Goal: Information Seeking & Learning: Learn about a topic

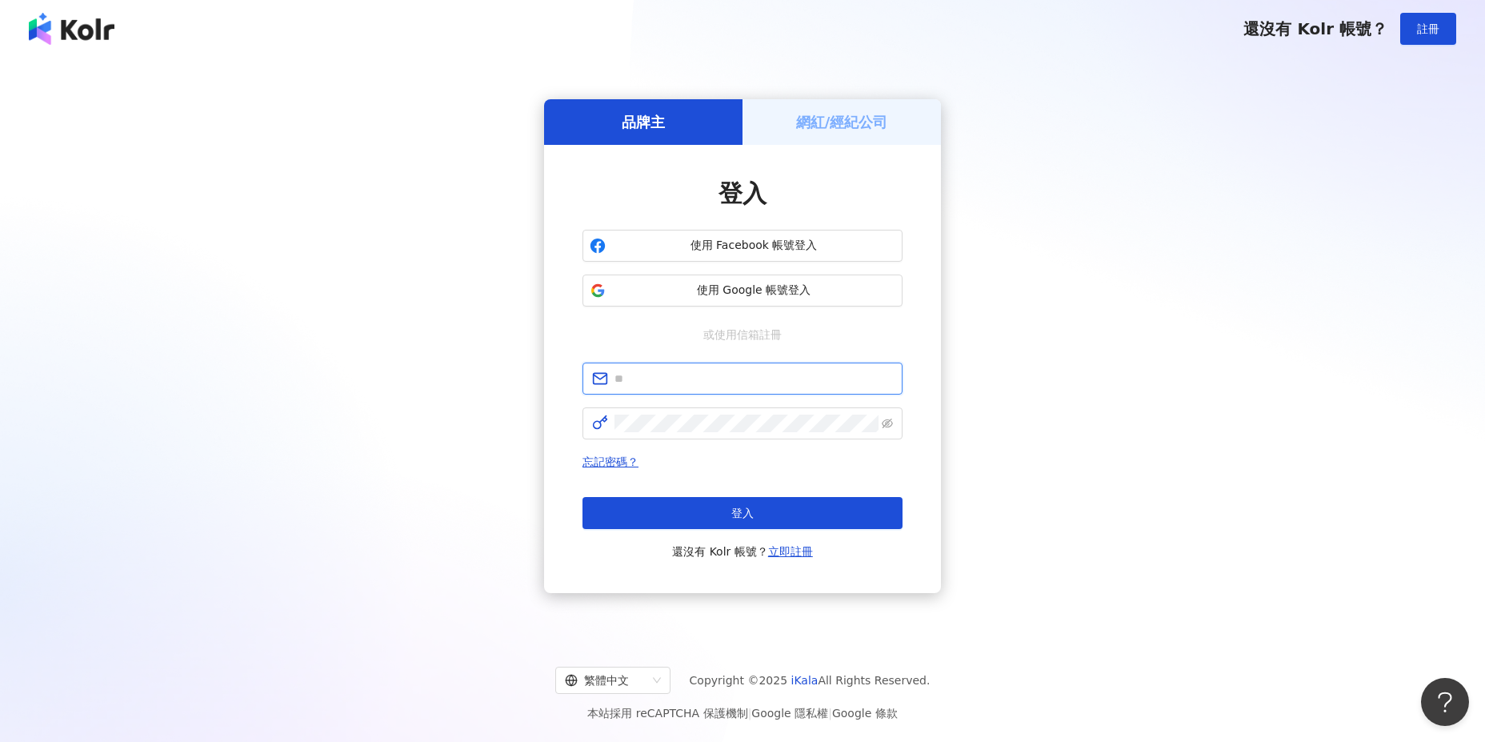
click at [714, 377] on input "text" at bounding box center [753, 379] width 278 height 18
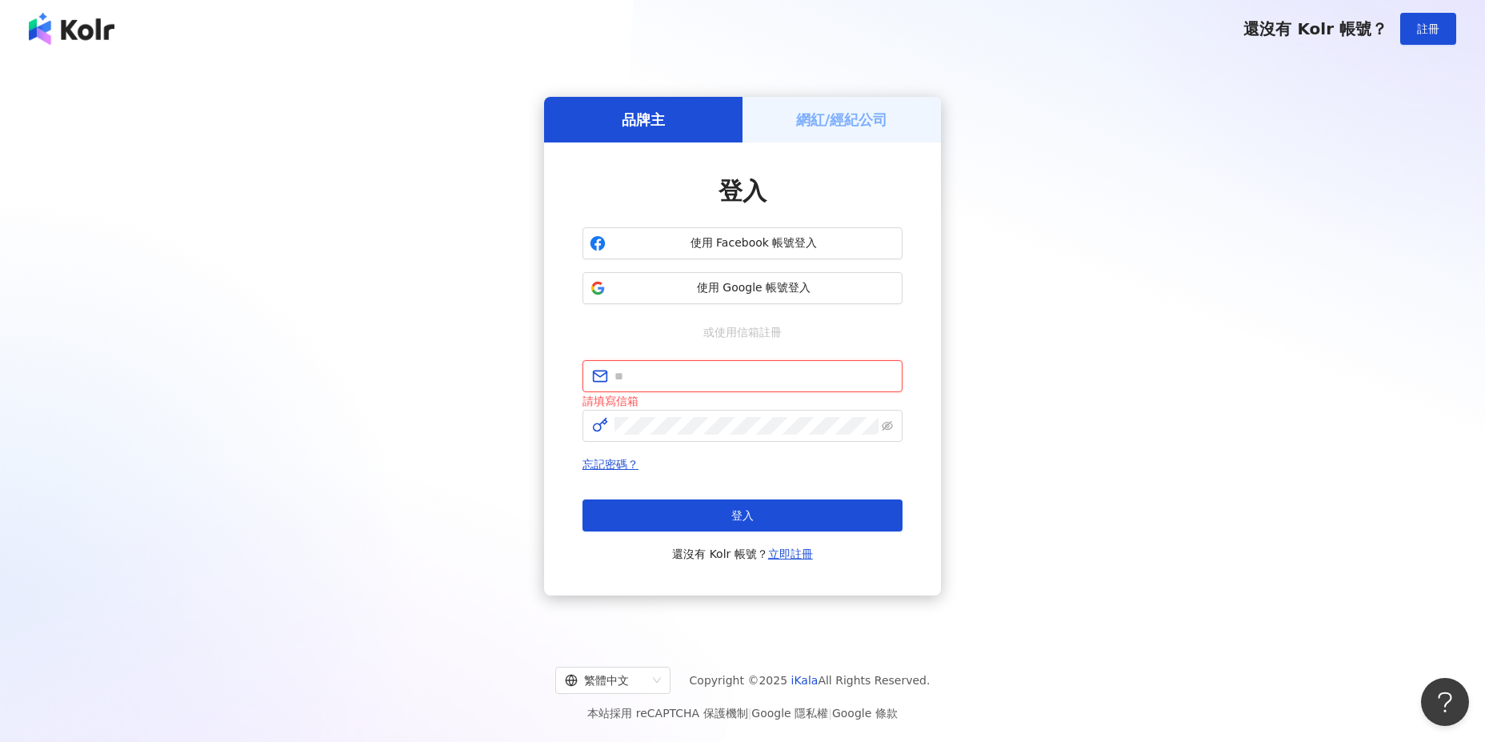
type input "**********"
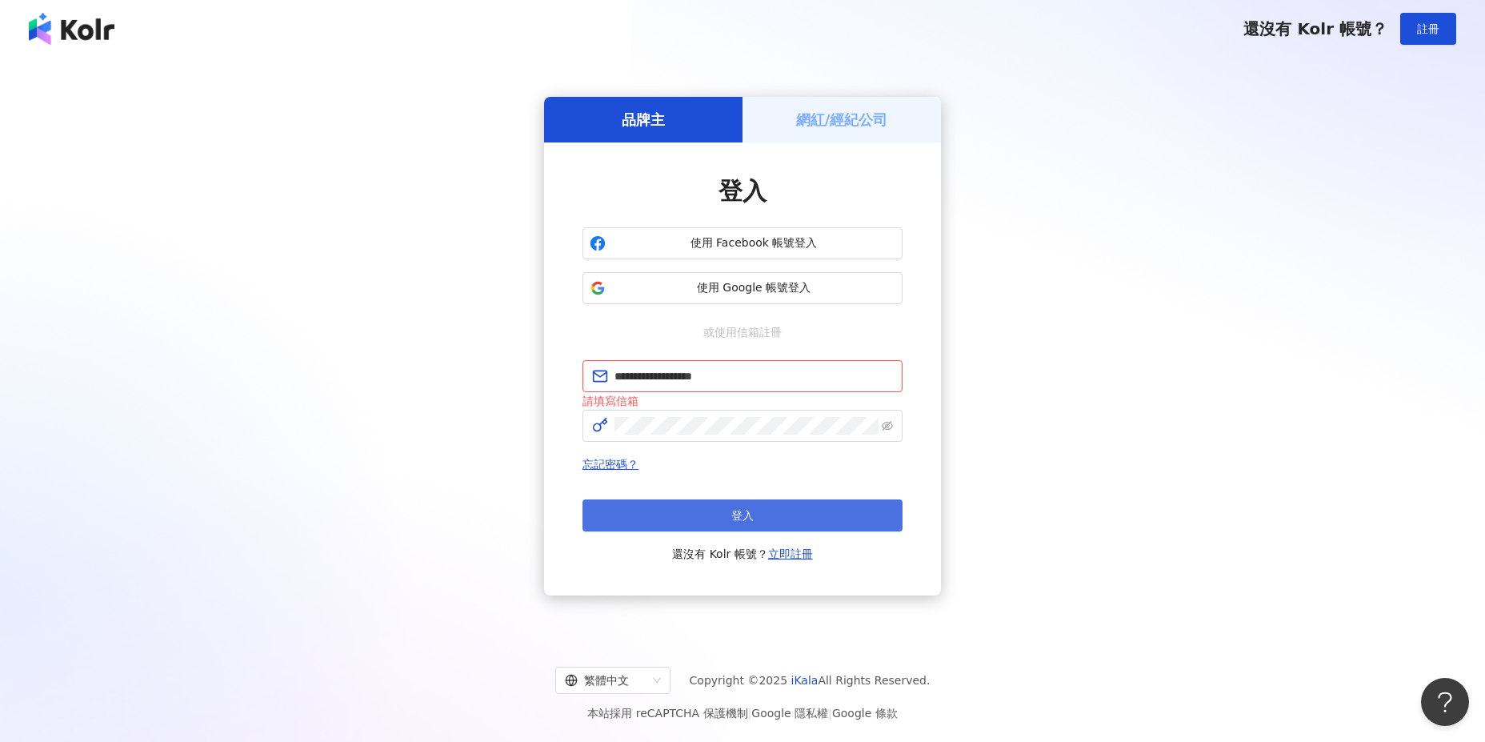
click at [703, 504] on button "登入" at bounding box center [742, 515] width 320 height 32
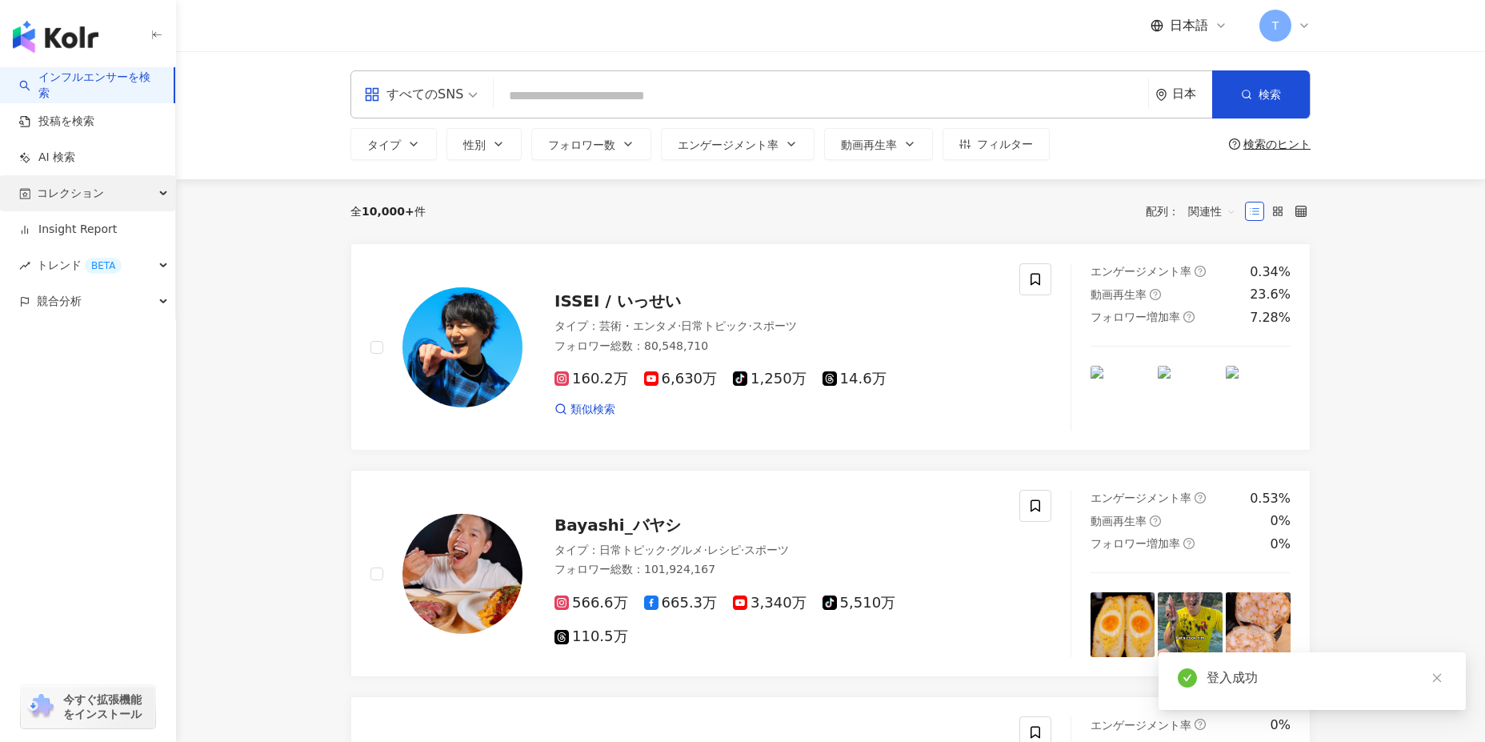
click at [67, 185] on span "コレクション" at bounding box center [70, 193] width 67 height 36
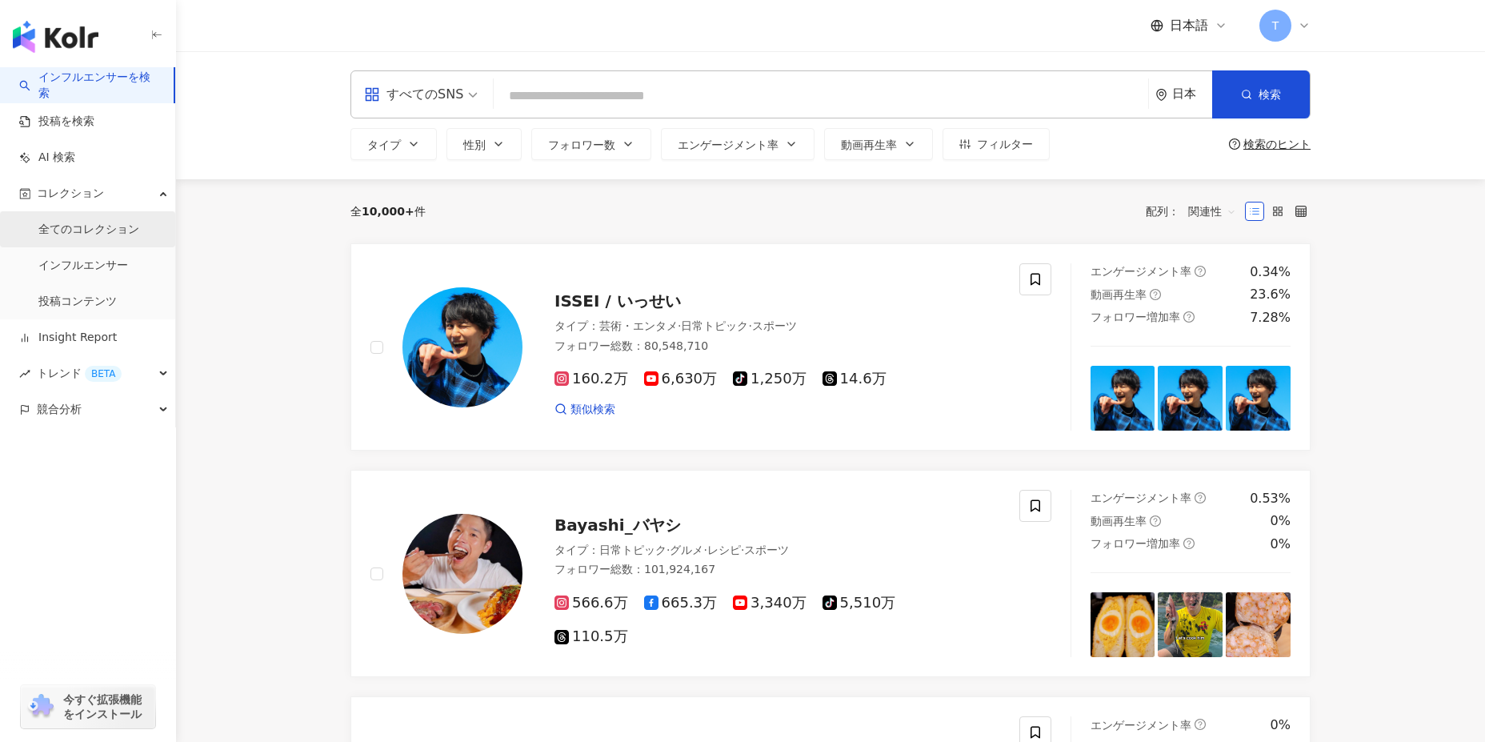
click at [76, 236] on link "全てのコレクション" at bounding box center [88, 230] width 101 height 16
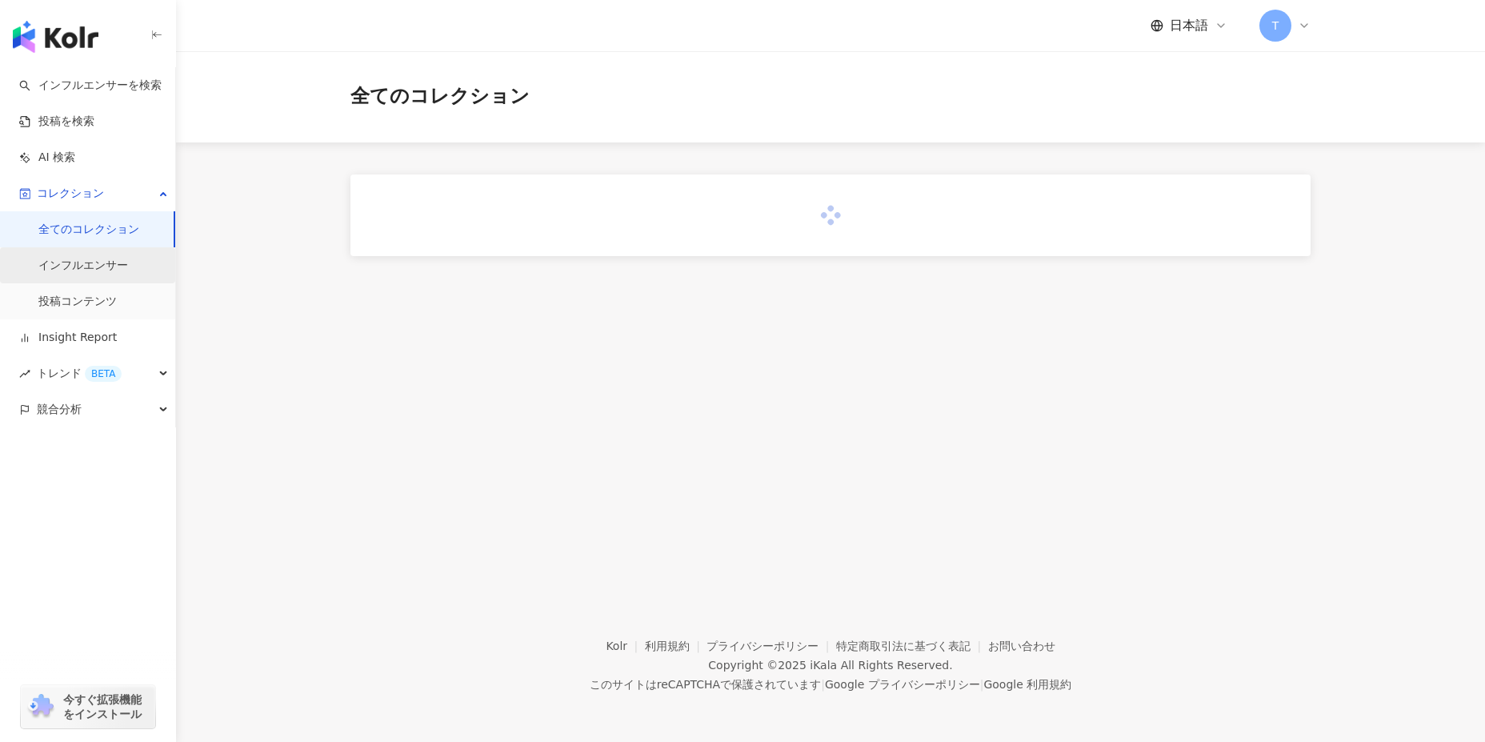
click at [67, 258] on link "インフルエンサー" at bounding box center [83, 266] width 90 height 16
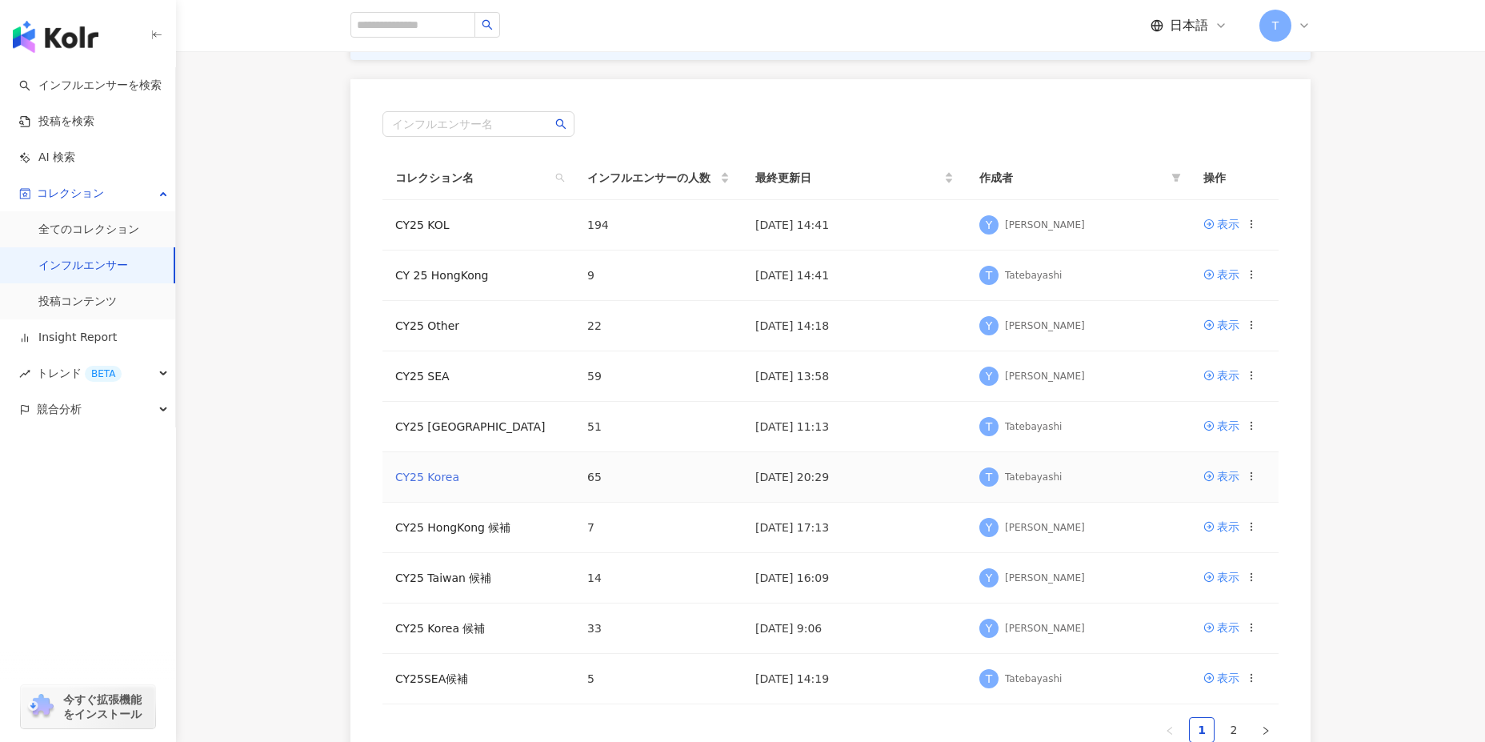
scroll to position [160, 0]
click at [430, 625] on link "CY25 Korea 候補" at bounding box center [440, 627] width 90 height 13
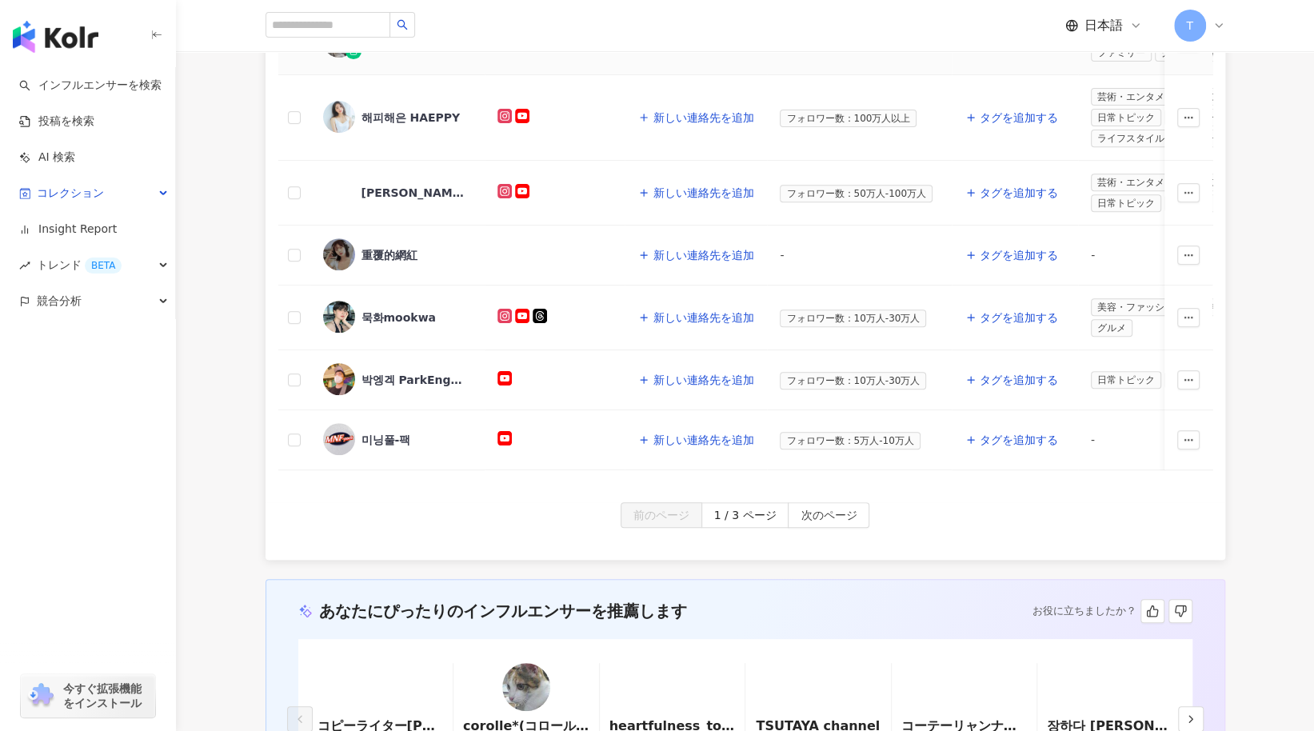
scroll to position [640, 0]
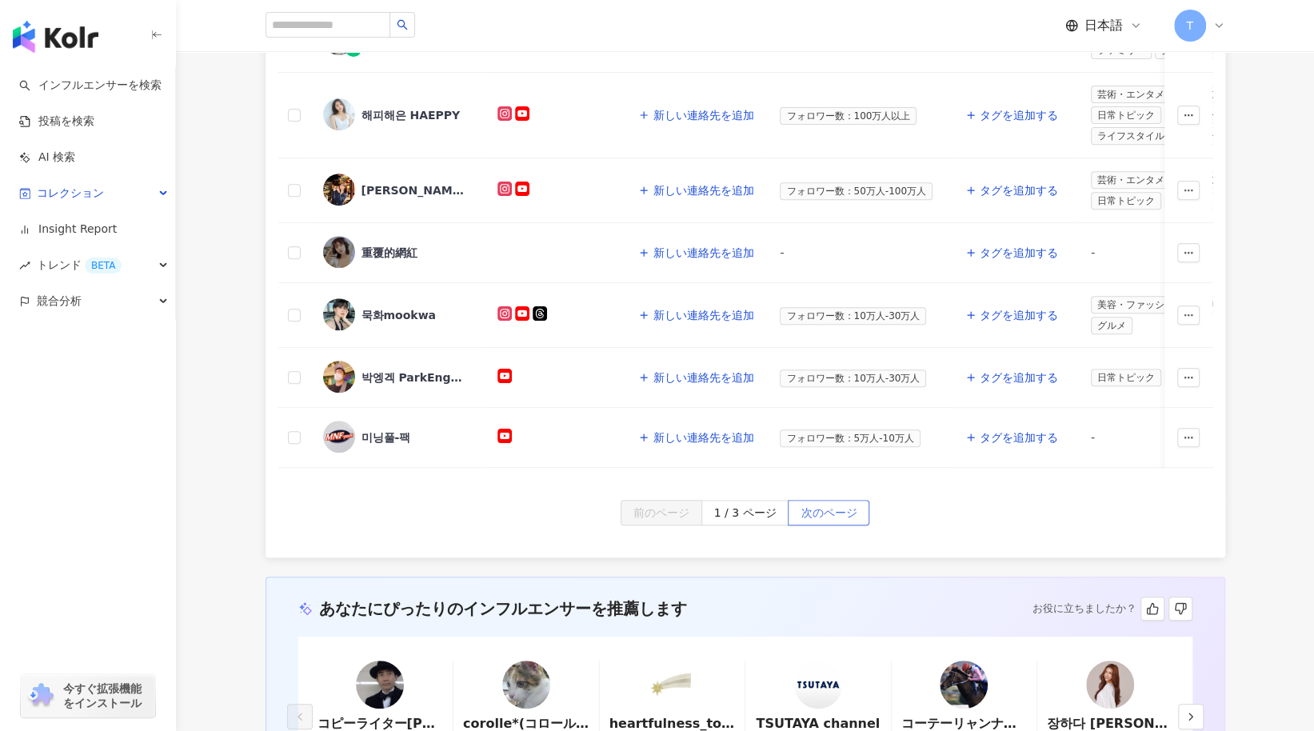
click at [808, 509] on span "次のページ" at bounding box center [829, 514] width 56 height 26
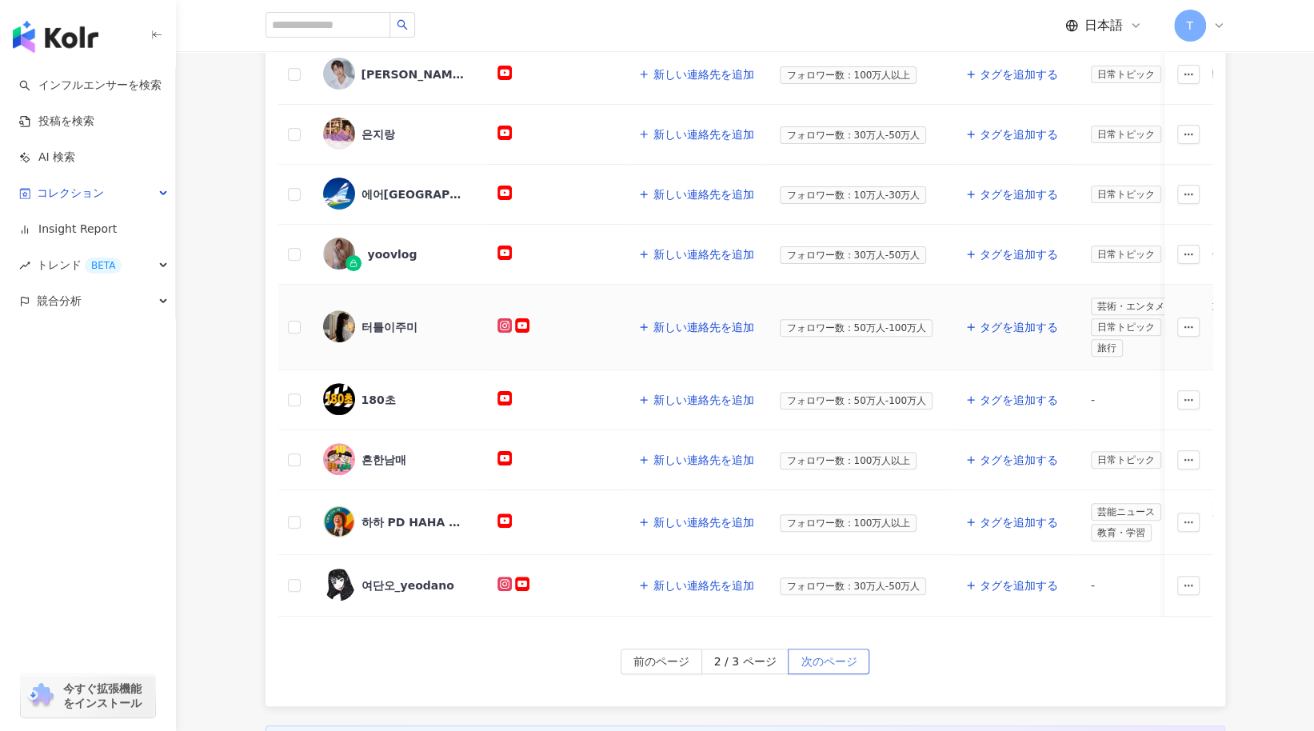
scroll to position [480, 0]
click at [376, 394] on div "180초" at bounding box center [379, 398] width 34 height 16
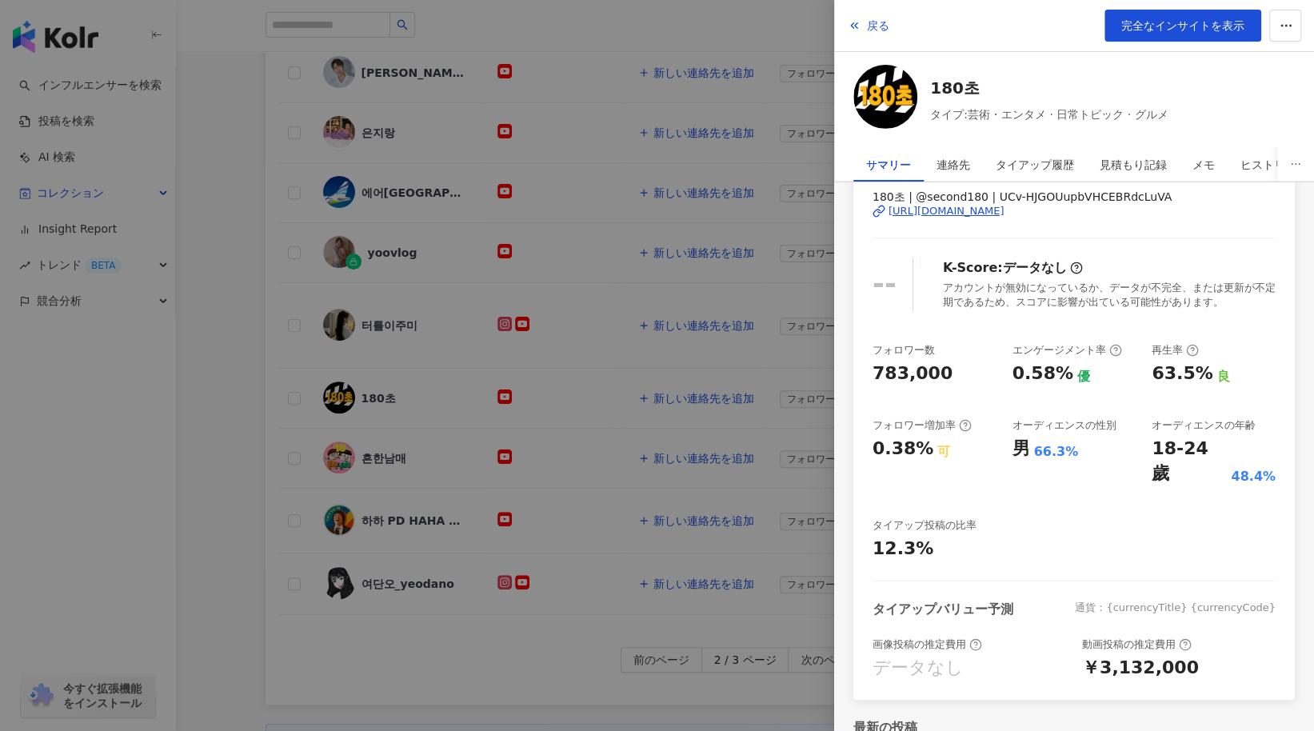
scroll to position [80, 0]
click at [1174, 20] on span "完全なインサイトを表示" at bounding box center [1183, 25] width 123 height 13
click at [534, 578] on div at bounding box center [657, 365] width 1314 height 731
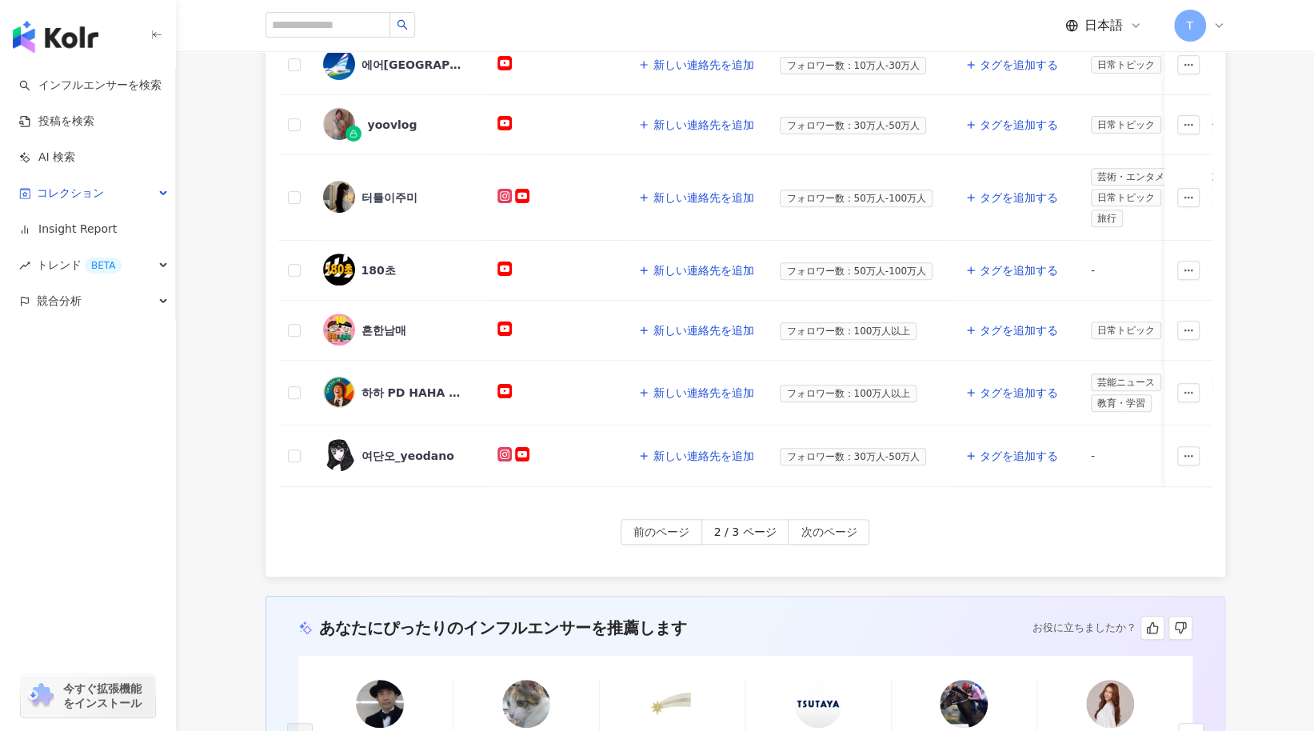
scroll to position [640, 0]
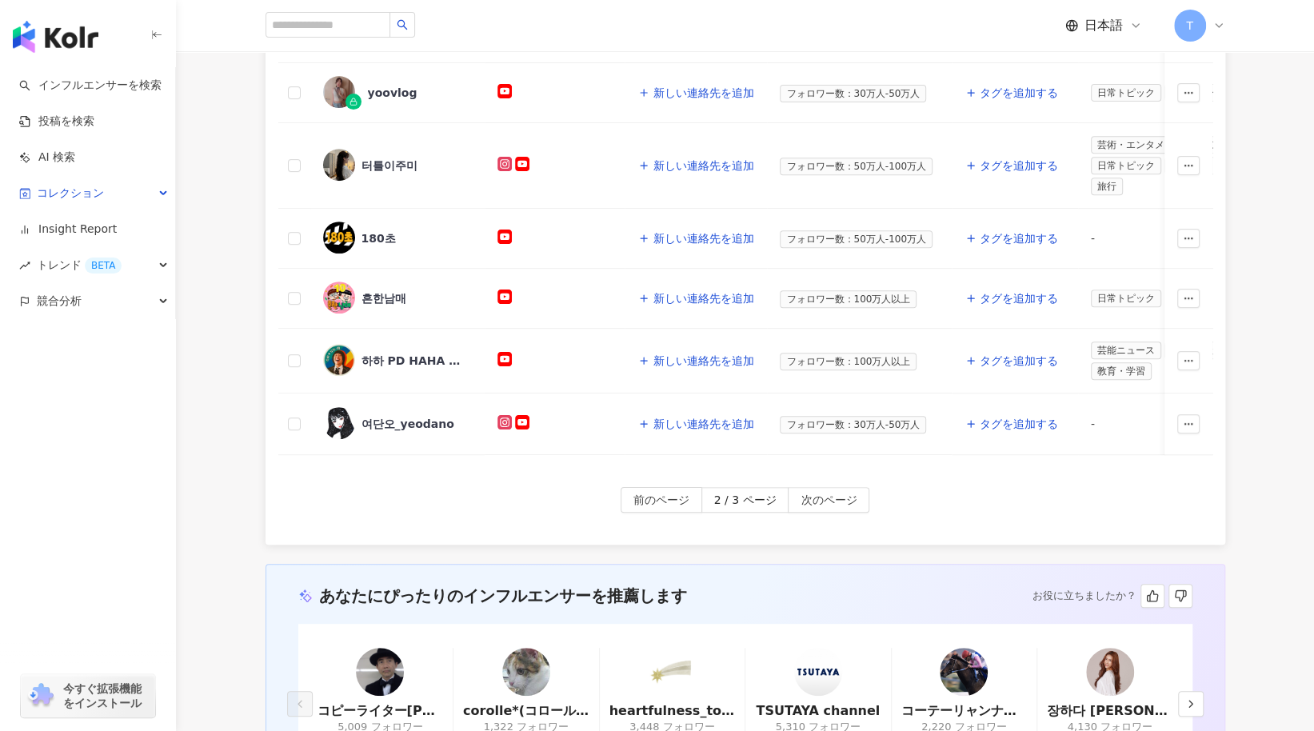
click at [610, 503] on div "前のページ 2 / 3 ページ 次のページ" at bounding box center [745, 500] width 934 height 26
click at [683, 498] on span "前のページ" at bounding box center [662, 501] width 56 height 26
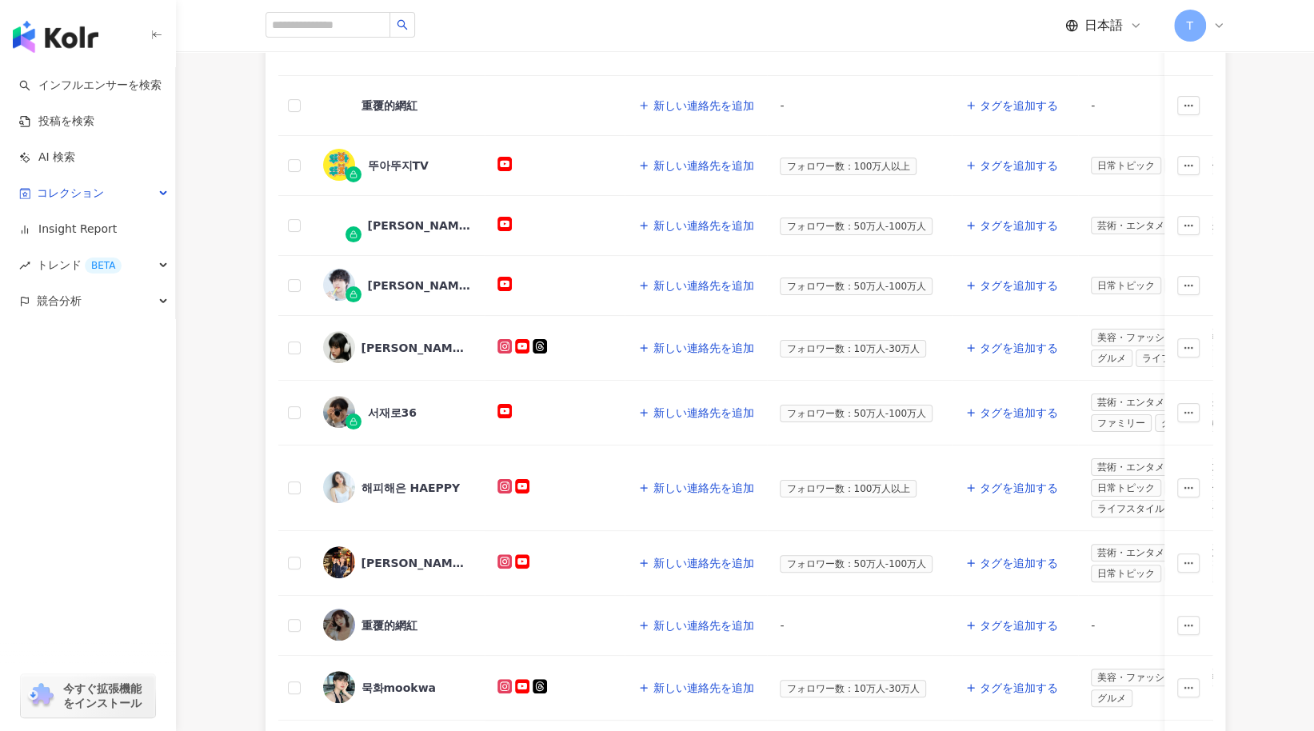
scroll to position [240, 0]
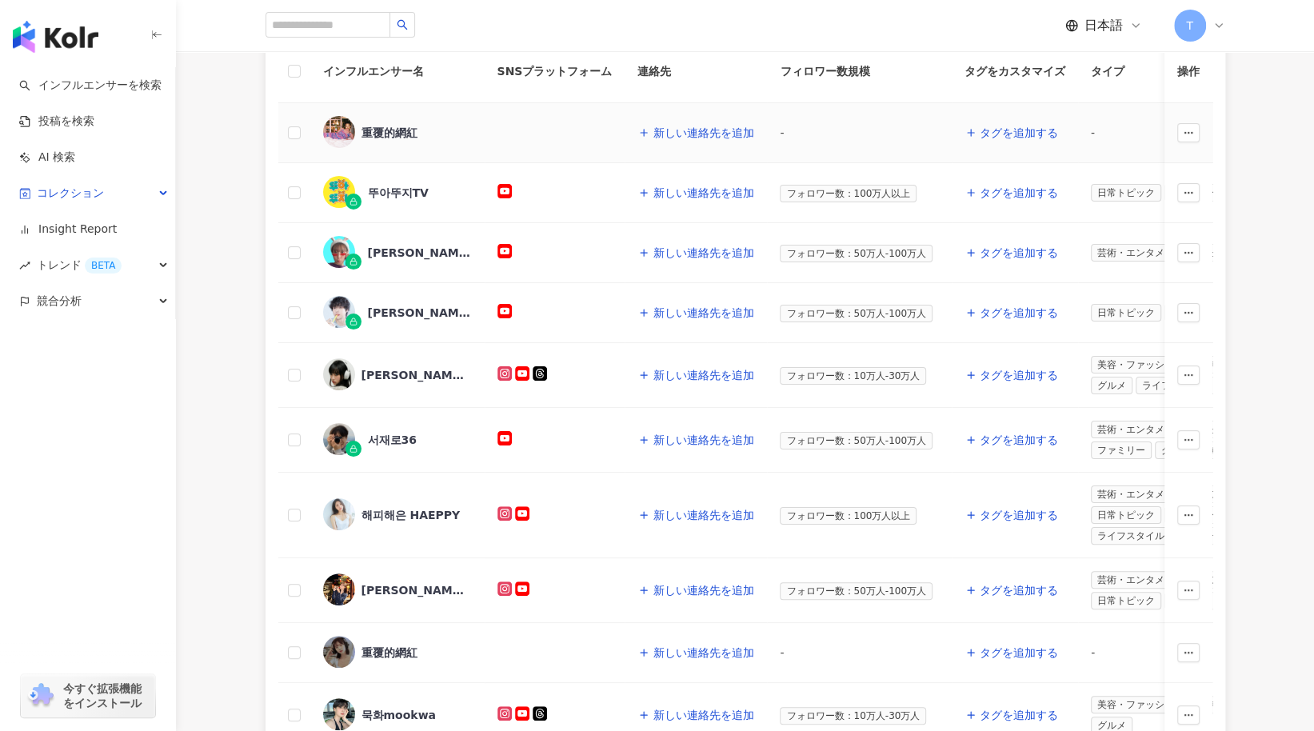
click at [397, 133] on div "重覆的網紅" at bounding box center [390, 133] width 56 height 16
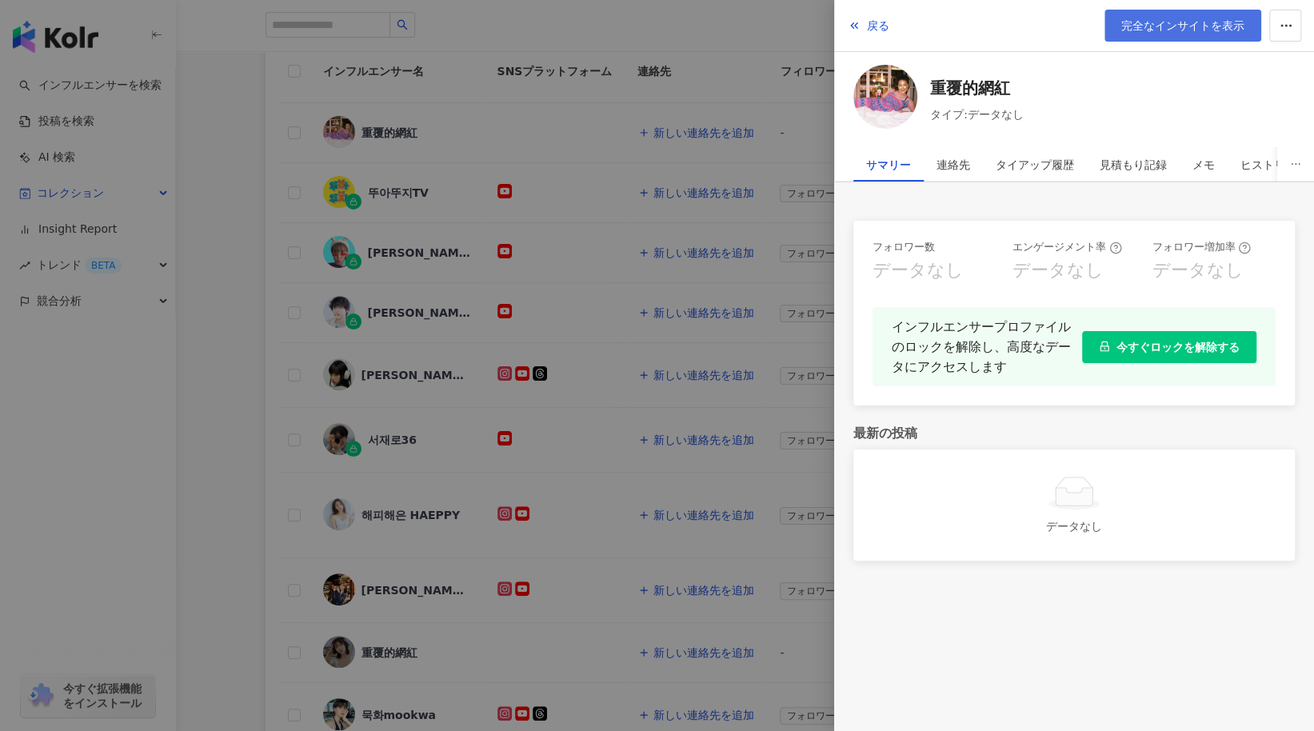
click at [1171, 19] on span "完全なインサイトを表示" at bounding box center [1183, 25] width 123 height 13
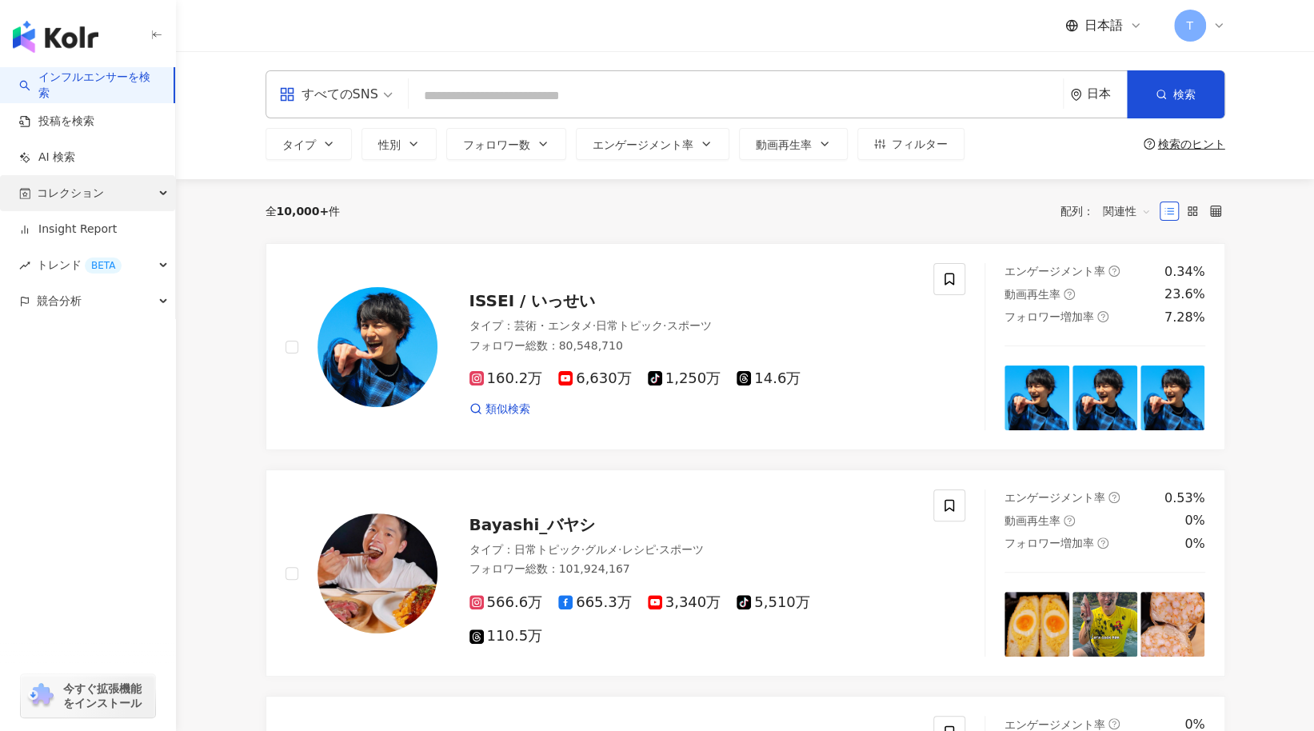
click at [66, 191] on span "コレクション" at bounding box center [70, 193] width 67 height 36
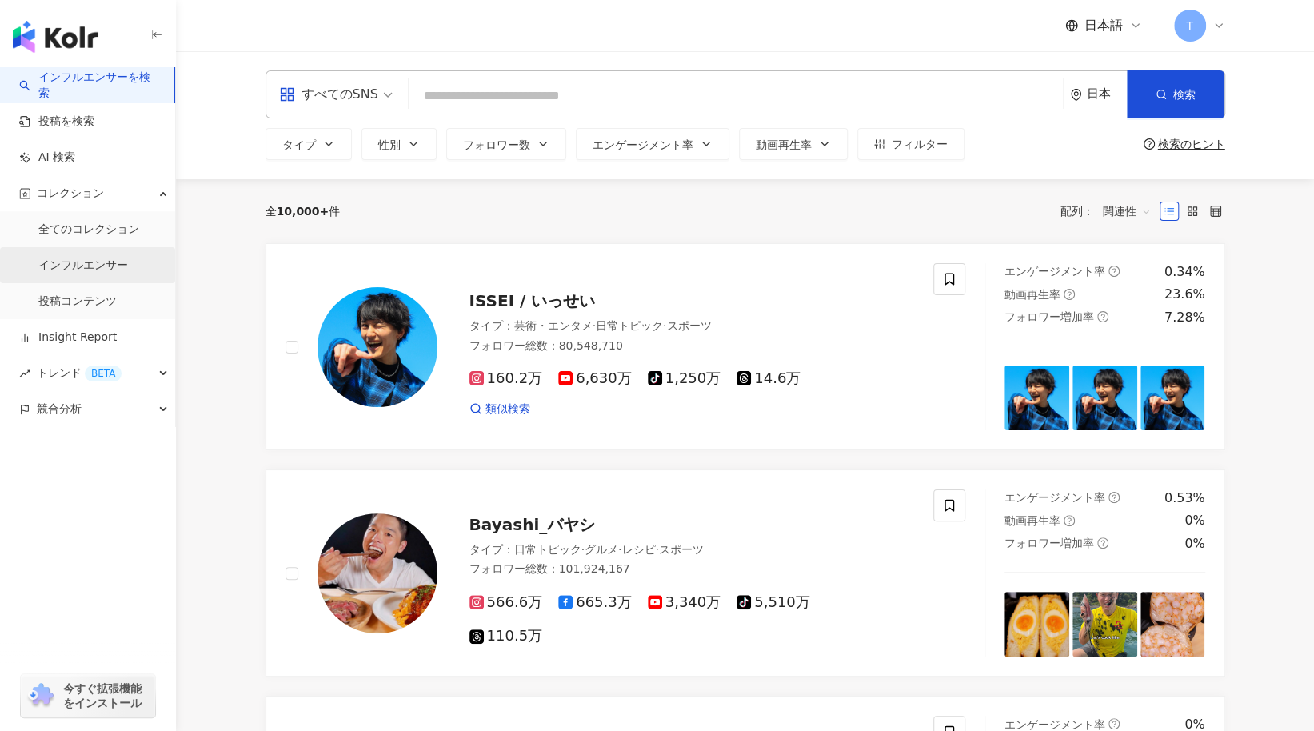
click at [75, 258] on link "インフルエンサー" at bounding box center [83, 266] width 90 height 16
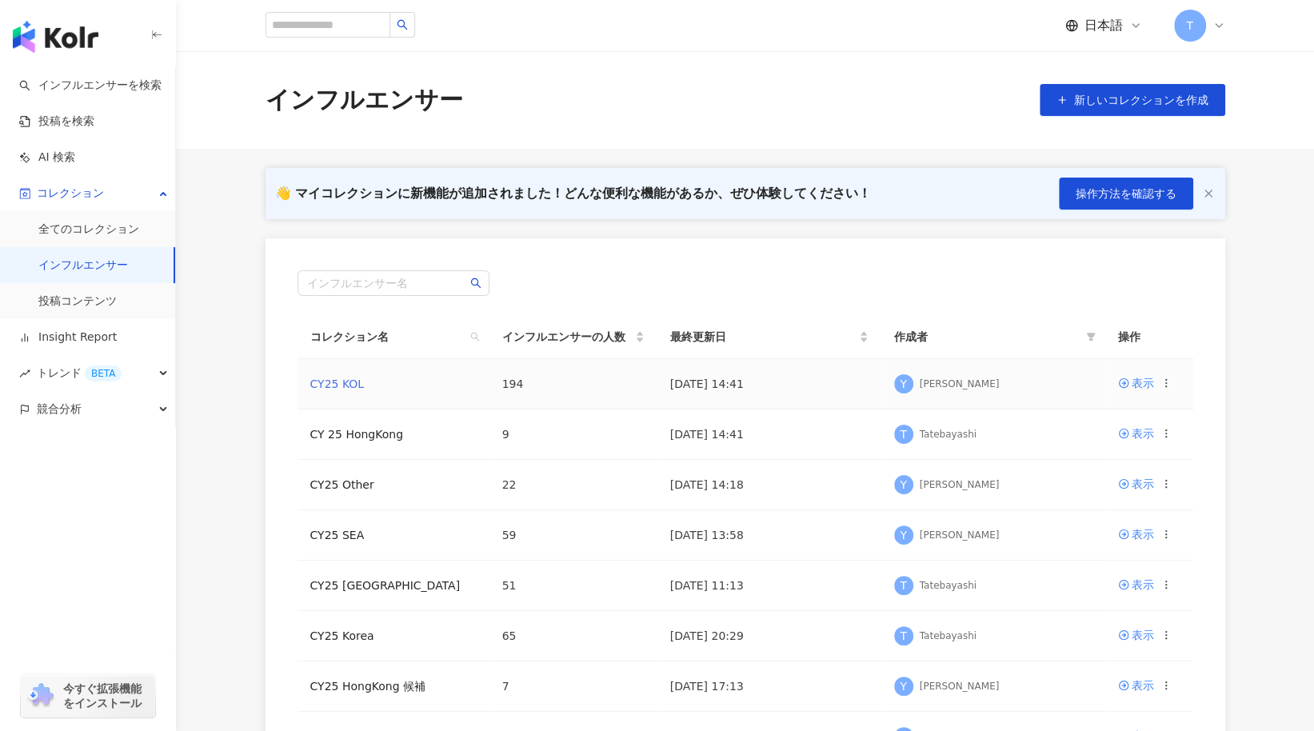
click at [331, 390] on link "CY25 KOL" at bounding box center [337, 384] width 54 height 13
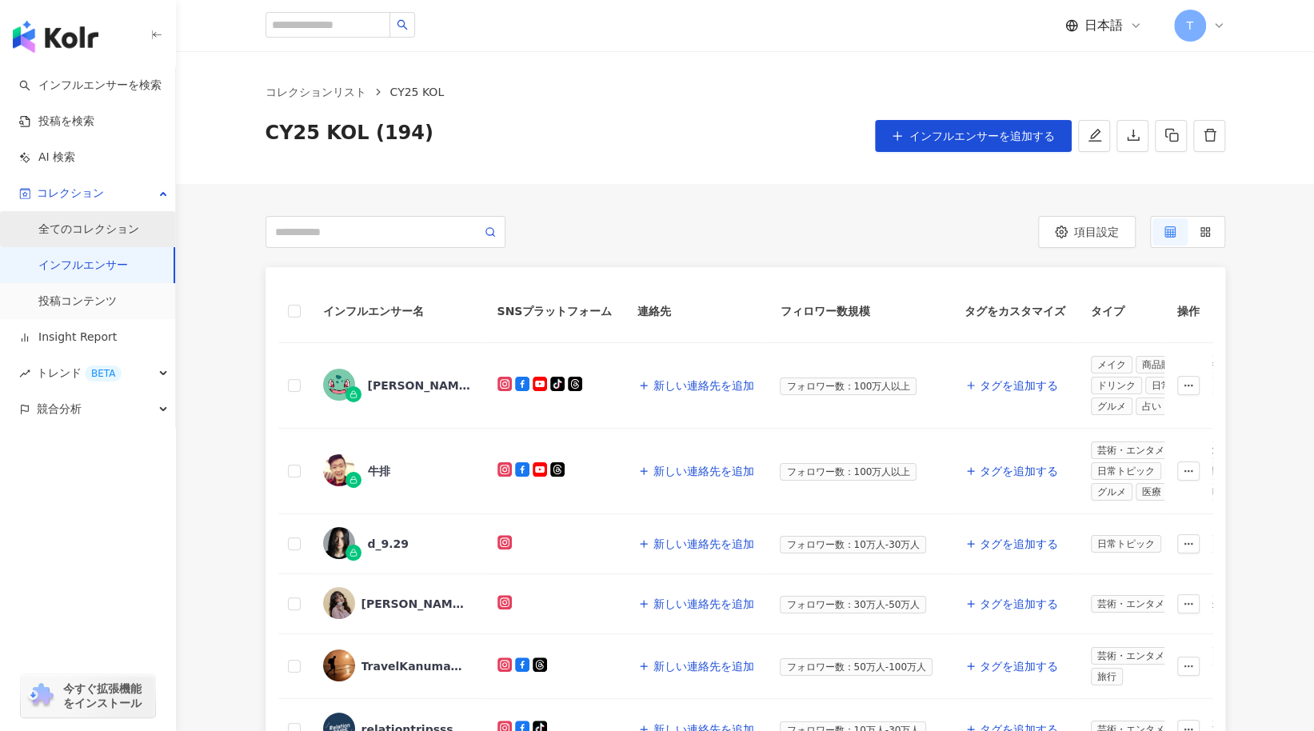
click at [74, 262] on link "インフルエンサー" at bounding box center [83, 266] width 90 height 16
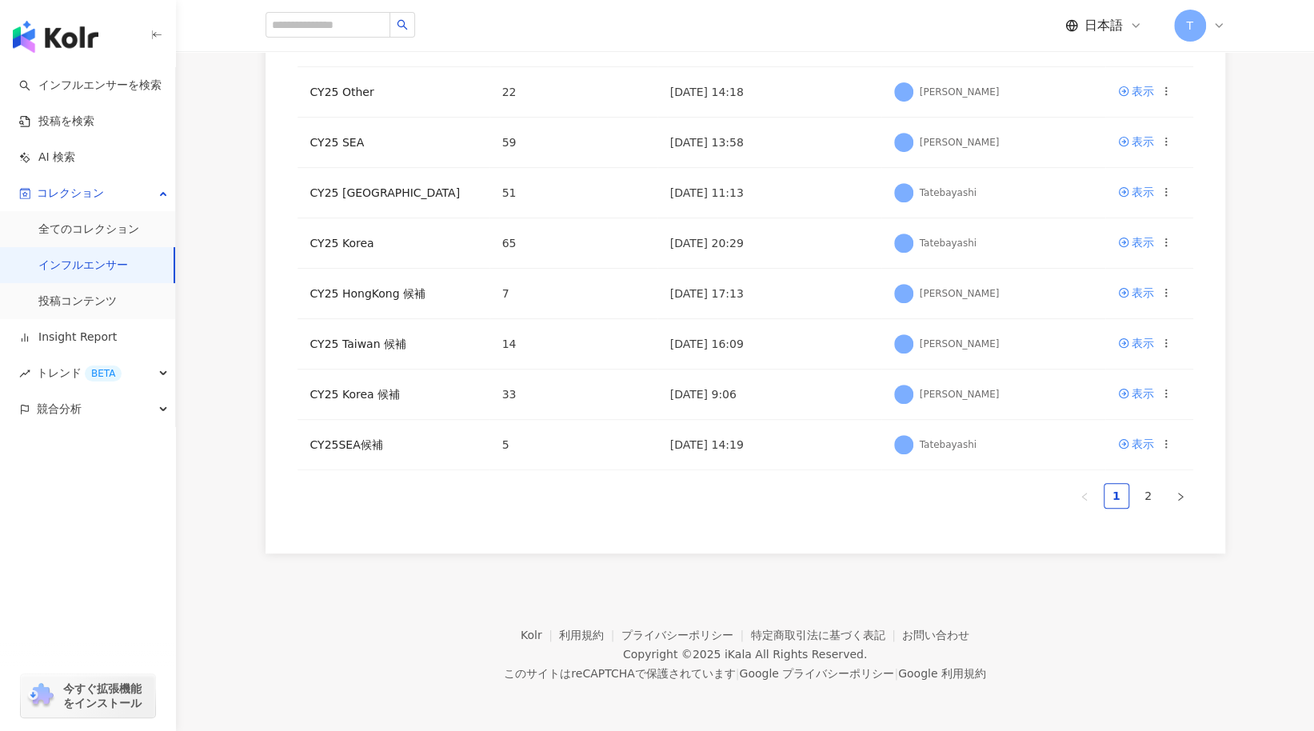
click at [76, 262] on link "インフルエンサー" at bounding box center [83, 266] width 90 height 16
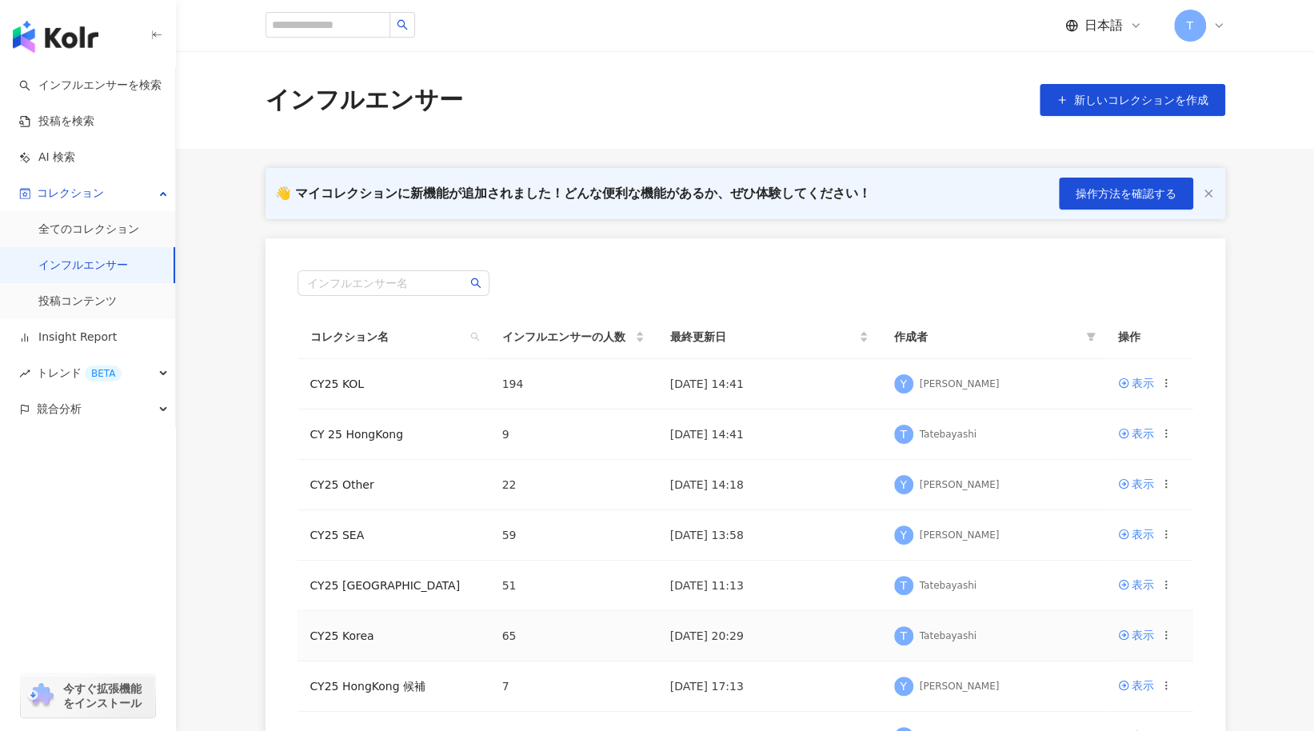
click at [354, 622] on td "CY25 Korea" at bounding box center [394, 636] width 192 height 50
click at [350, 630] on link "CY25 Korea" at bounding box center [342, 636] width 64 height 13
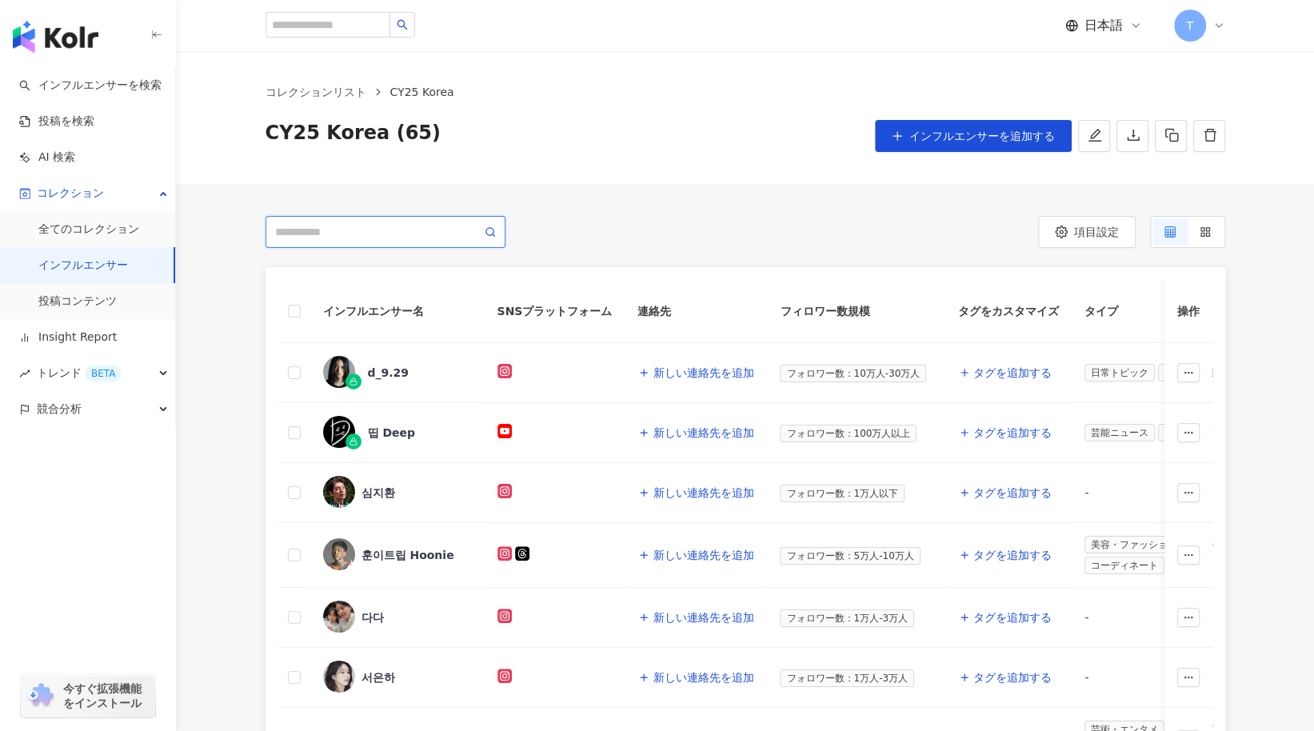
click at [306, 234] on input "search" at bounding box center [378, 232] width 206 height 18
click at [352, 19] on input "search" at bounding box center [328, 25] width 125 height 26
paste input "**********"
type input "**********"
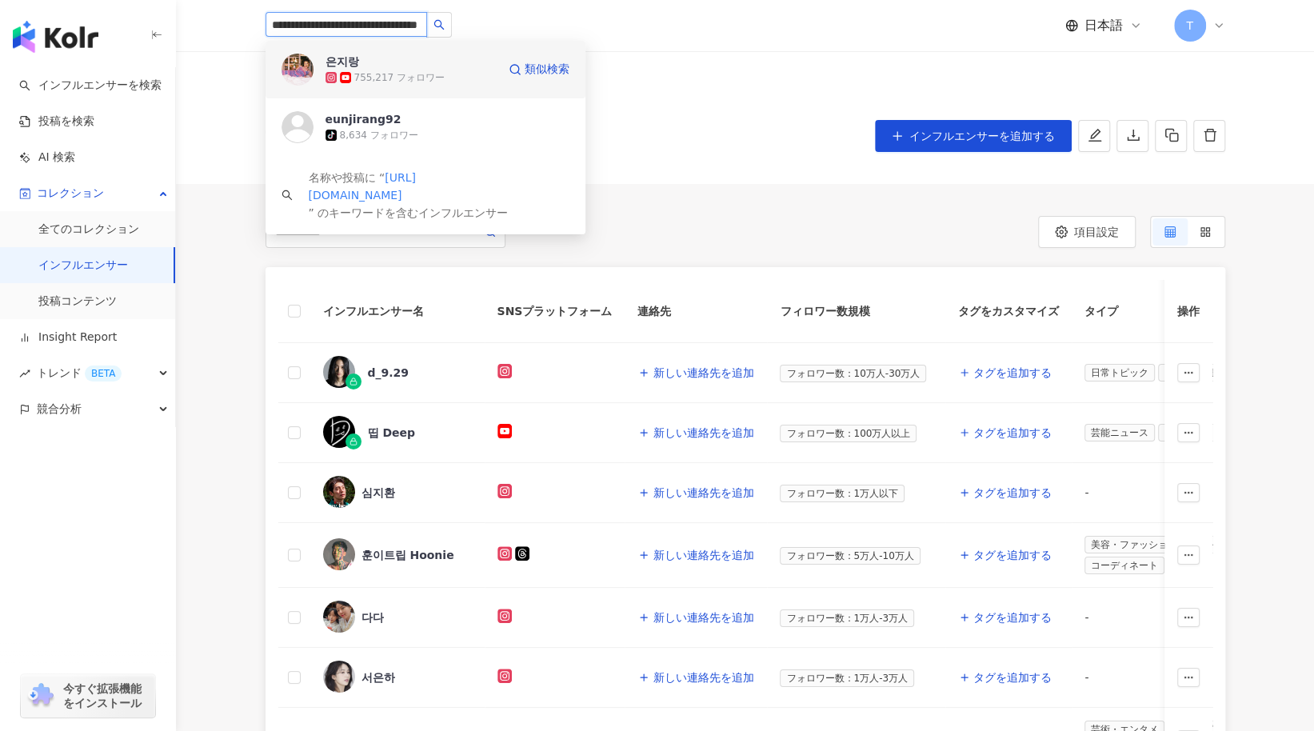
click at [378, 62] on span "은지랑" at bounding box center [378, 62] width 104 height 16
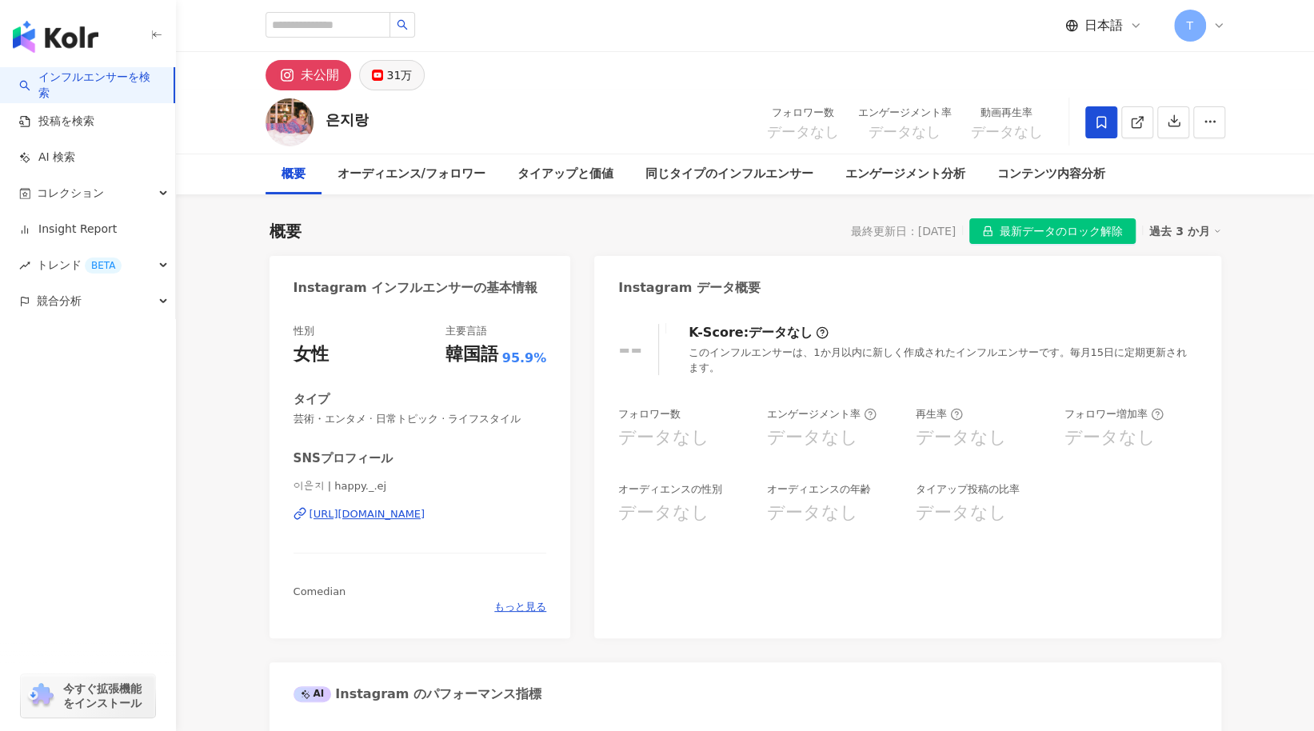
click at [387, 78] on div "31万" at bounding box center [400, 75] width 26 height 22
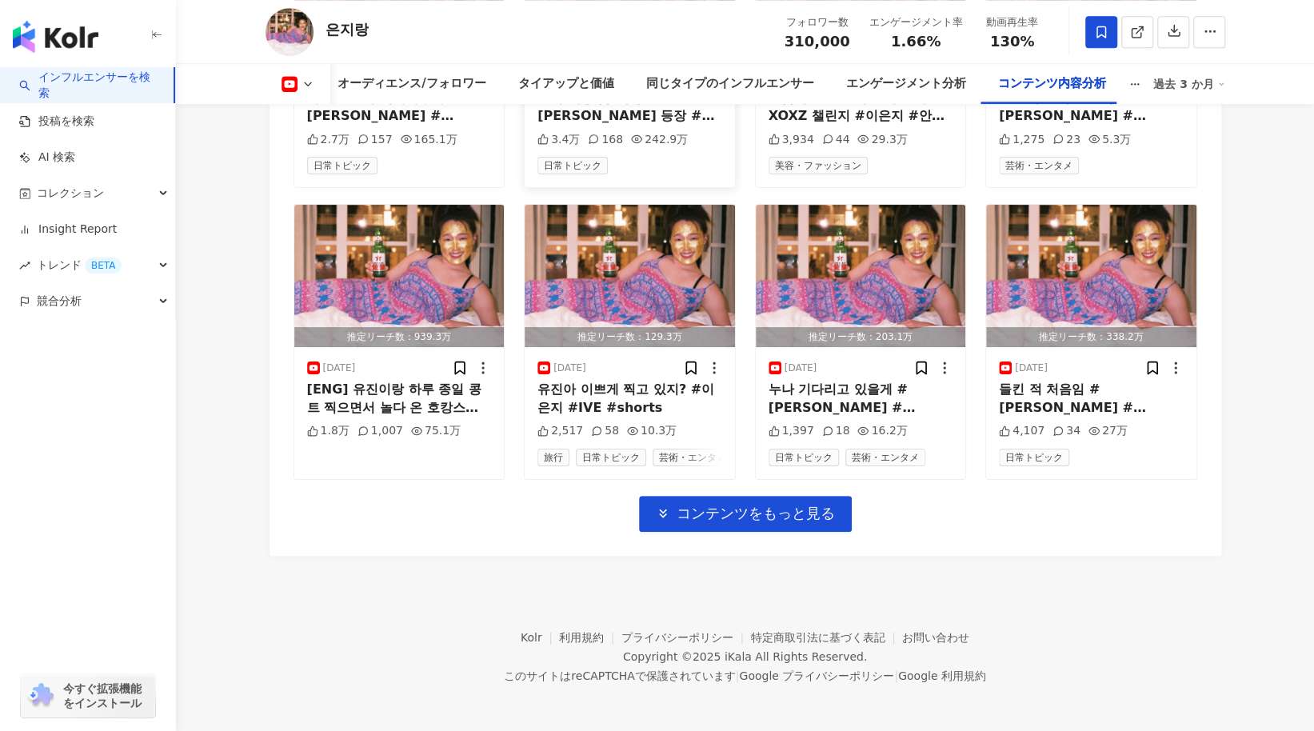
scroll to position [5105, 0]
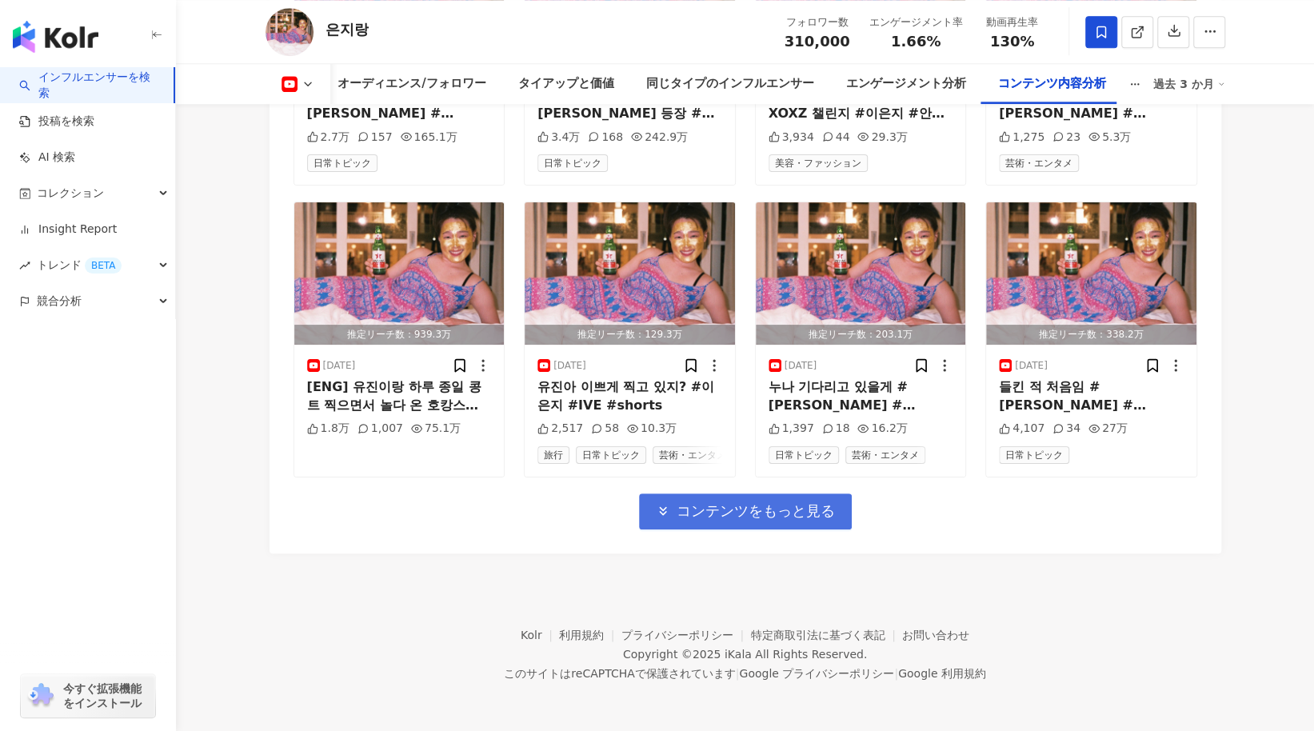
click at [754, 503] on span "コンテンツをもっと見る" at bounding box center [756, 511] width 158 height 18
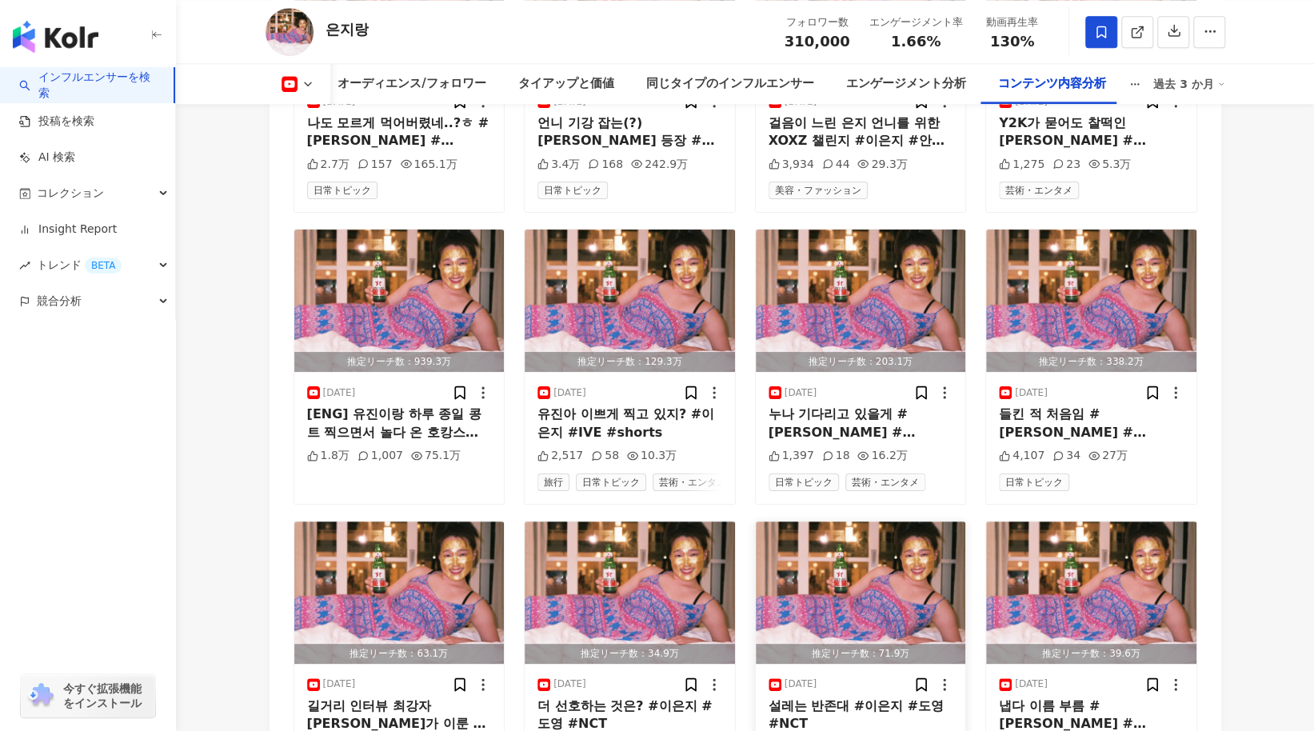
scroll to position [4785, 0]
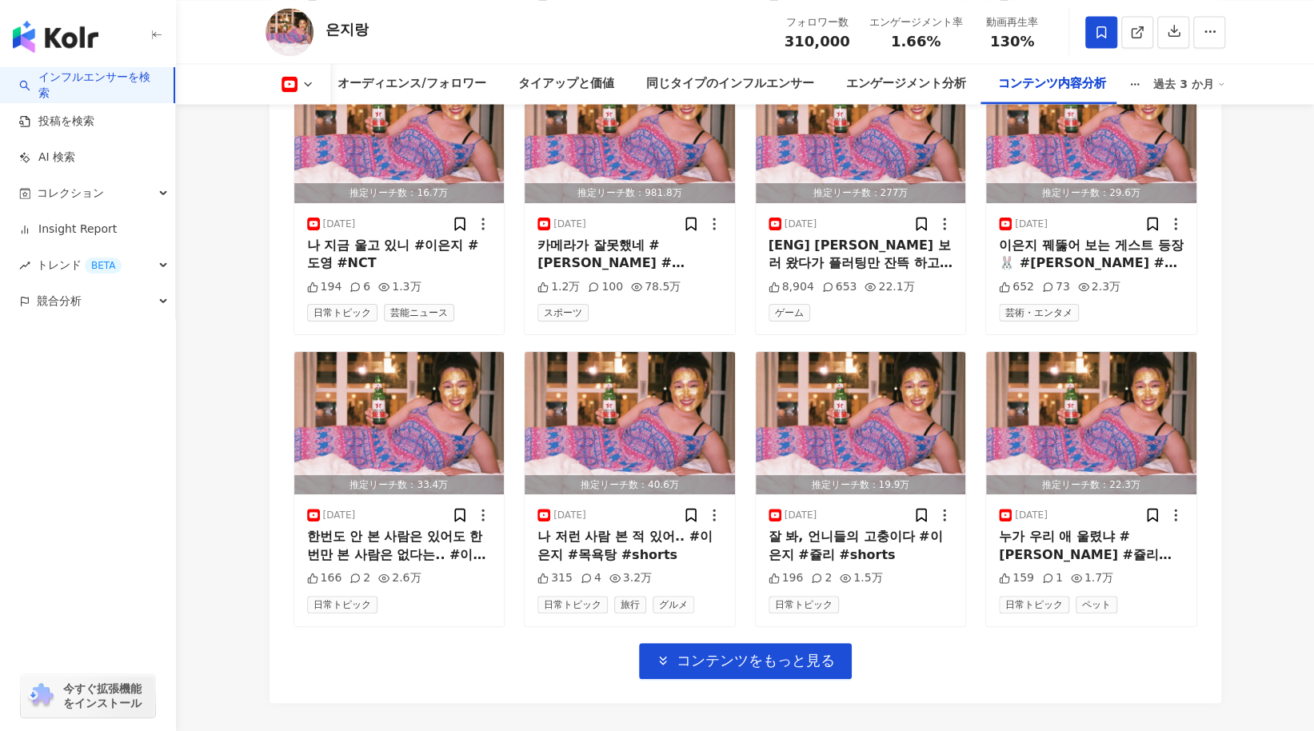
scroll to position [5840, 0]
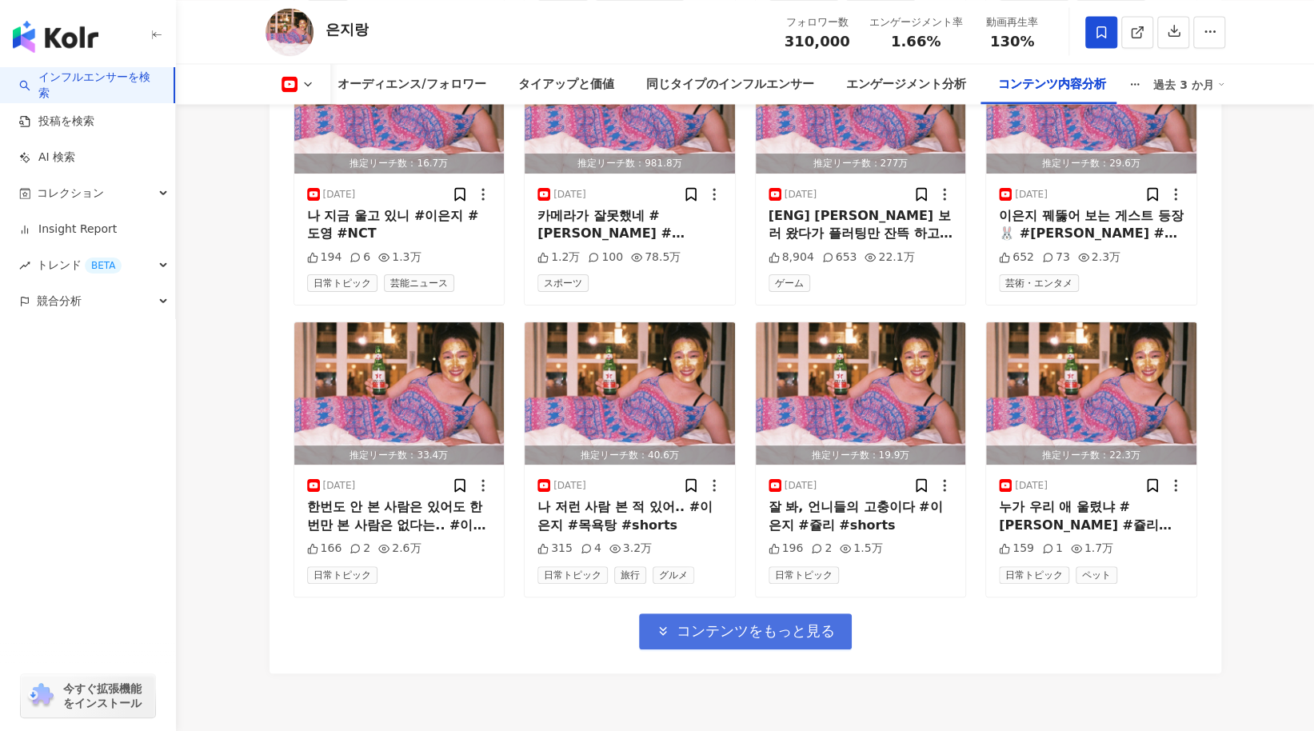
click at [722, 640] on span "コンテンツをもっと見る" at bounding box center [756, 631] width 158 height 18
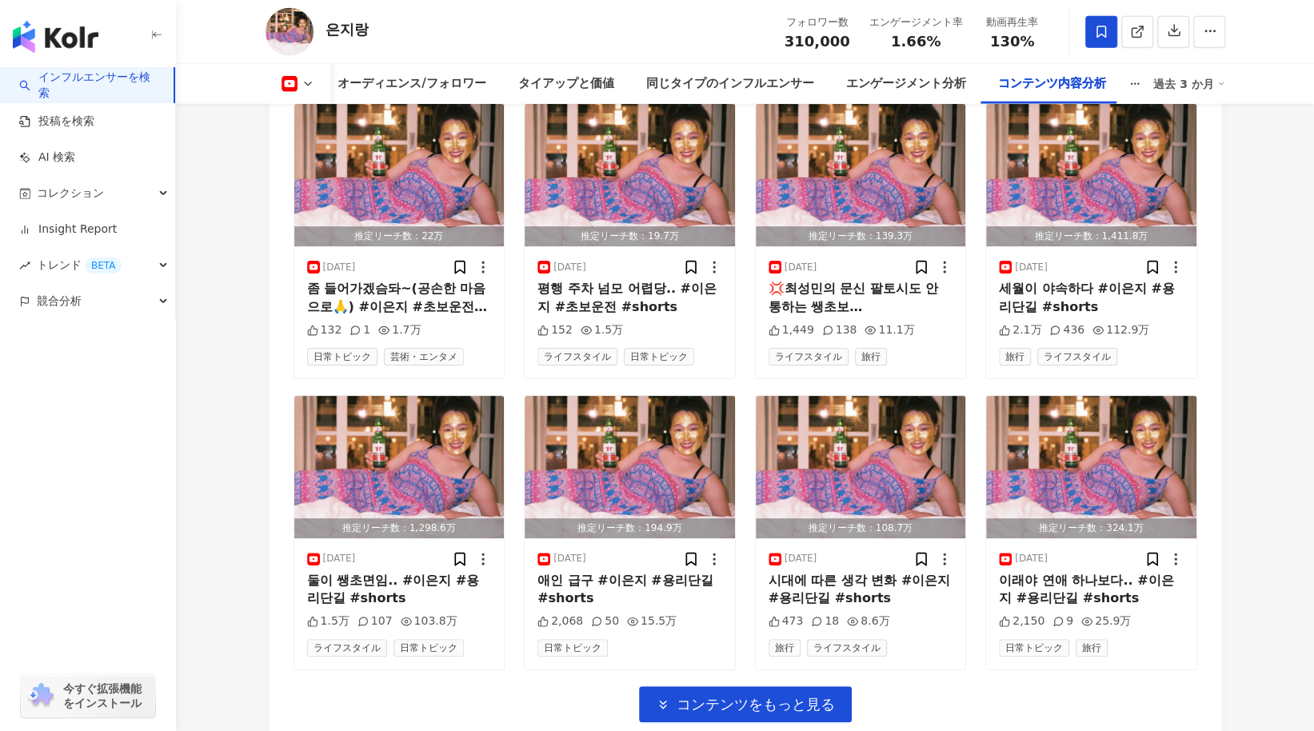
scroll to position [6718, 0]
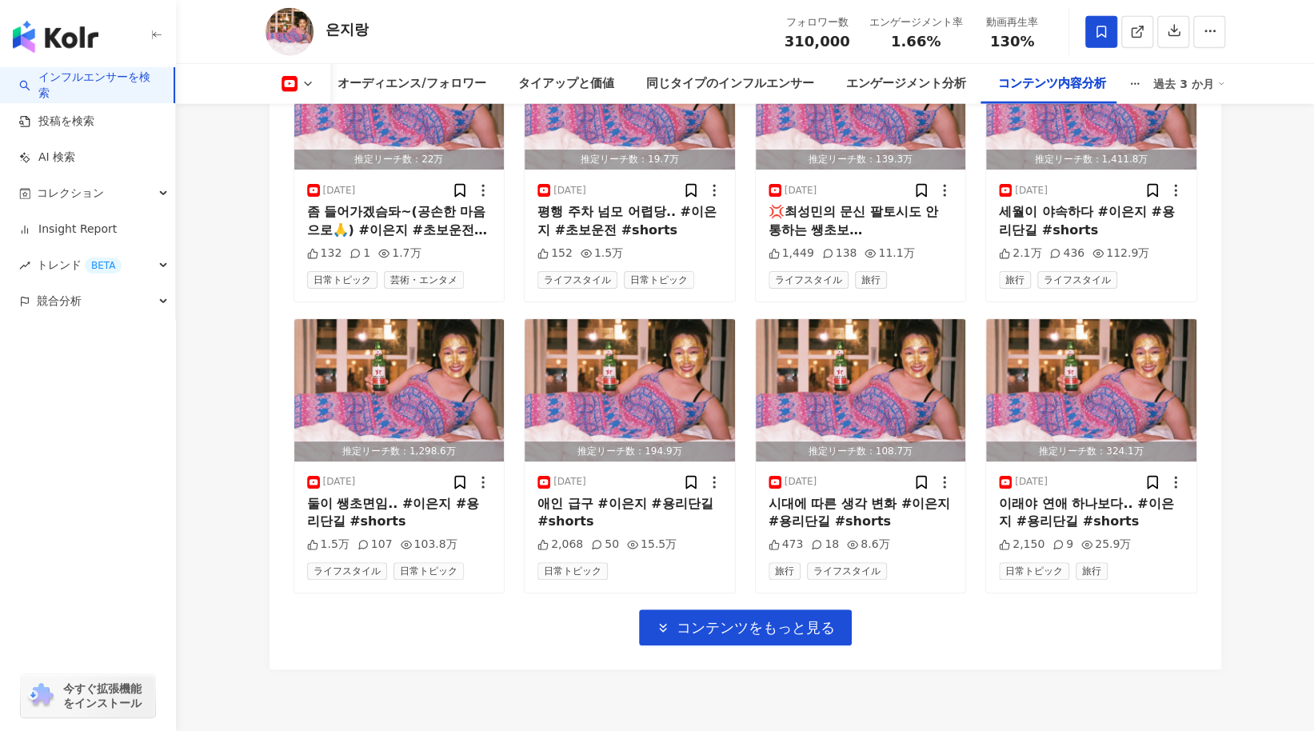
click at [722, 637] on span "コンテンツをもっと見る" at bounding box center [756, 628] width 158 height 18
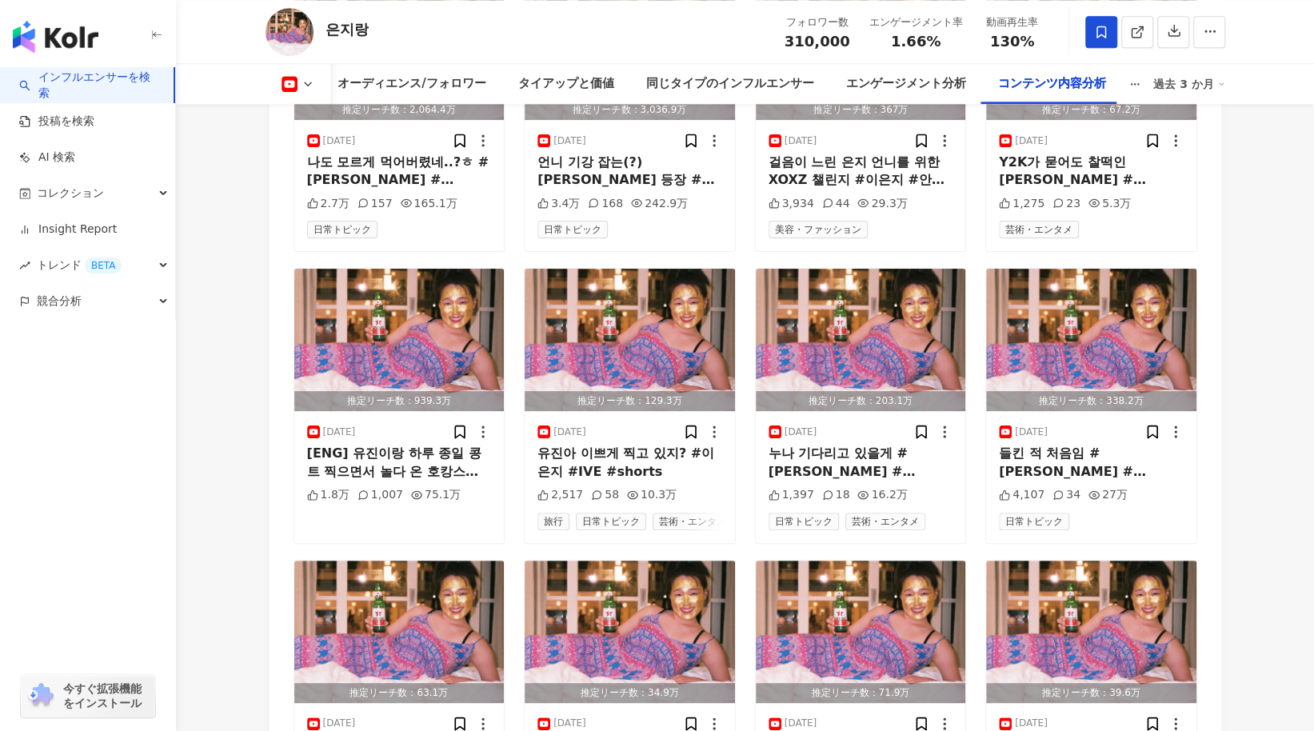
scroll to position [5012, 0]
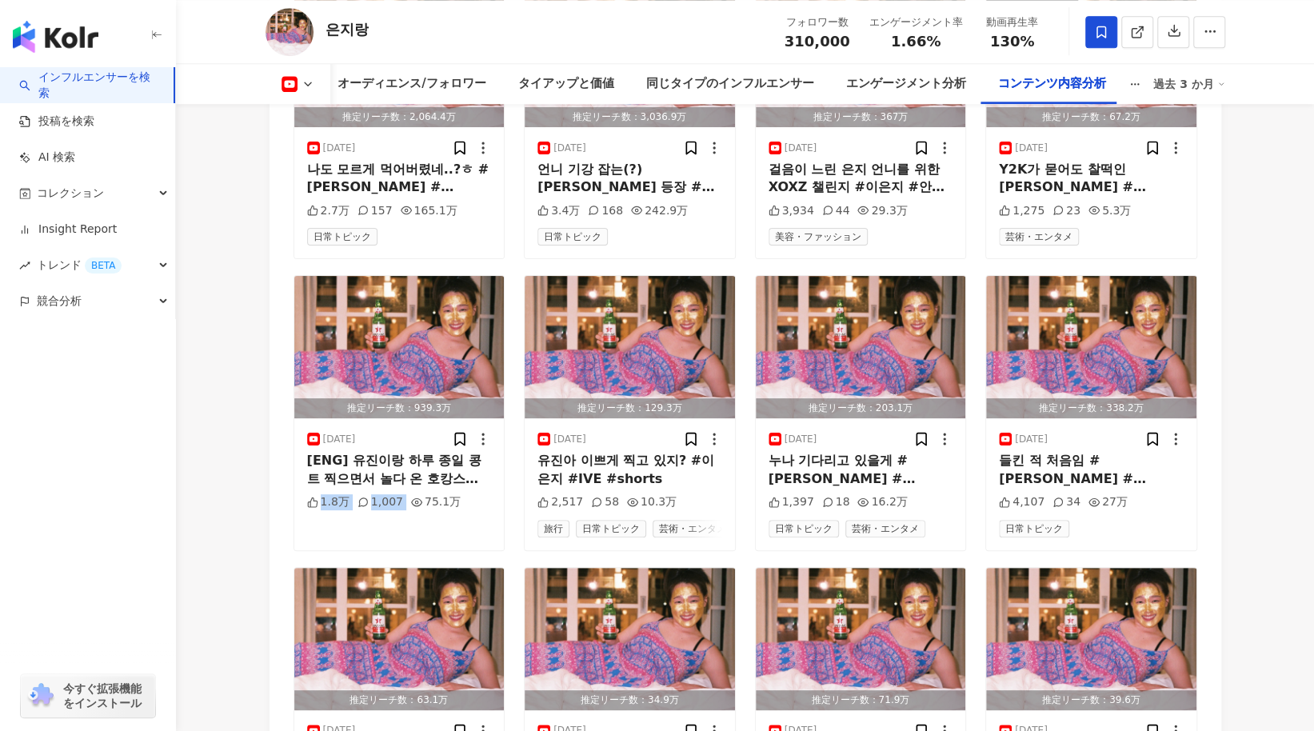
drag, startPoint x: 470, startPoint y: 514, endPoint x: 274, endPoint y: 518, distance: 196.8
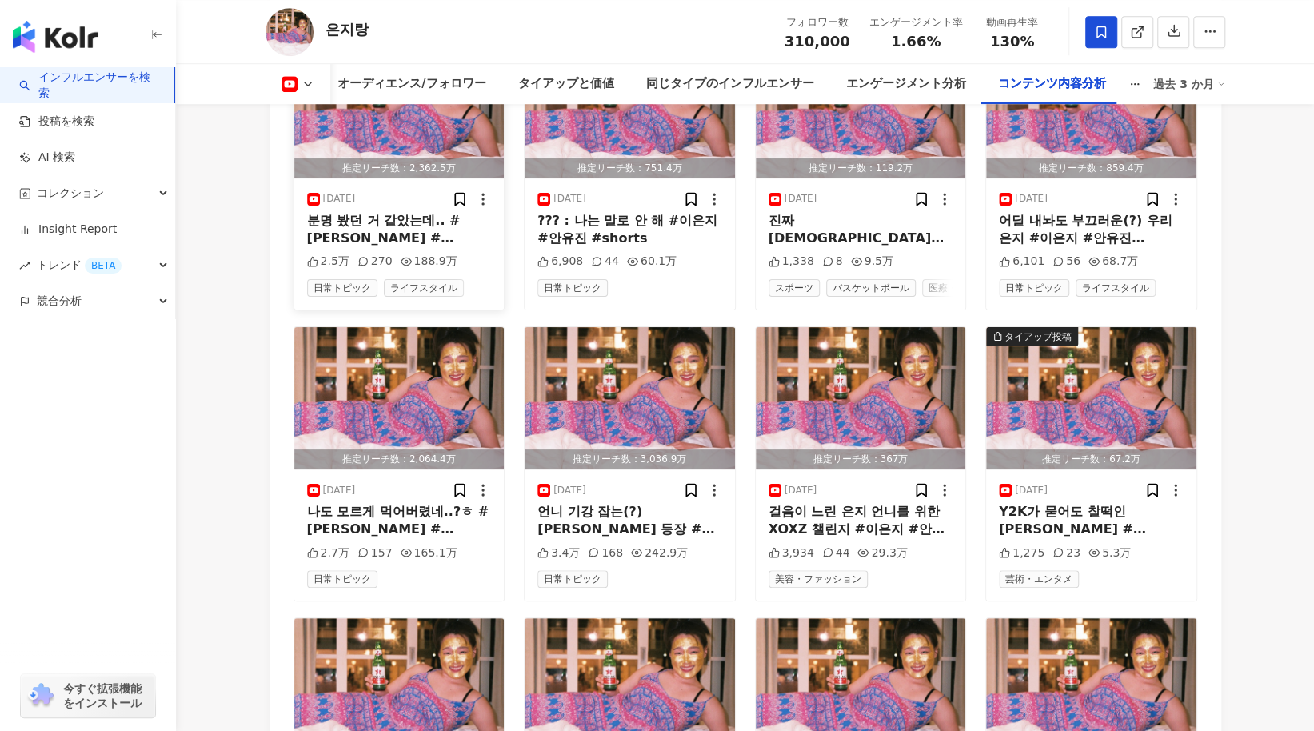
scroll to position [4692, 0]
